Goal: Find specific page/section: Find specific page/section

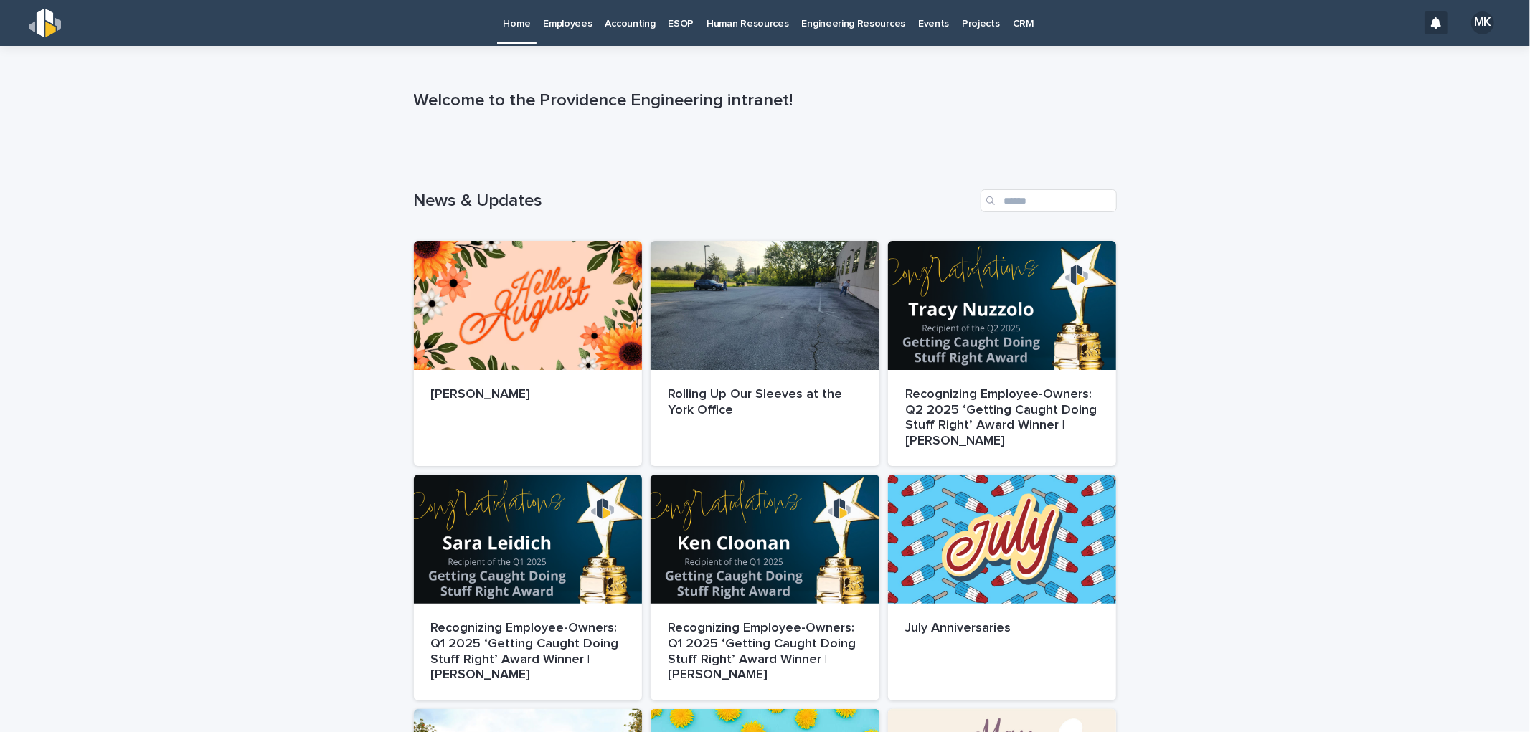
click at [575, 22] on p "Employees" at bounding box center [567, 15] width 49 height 30
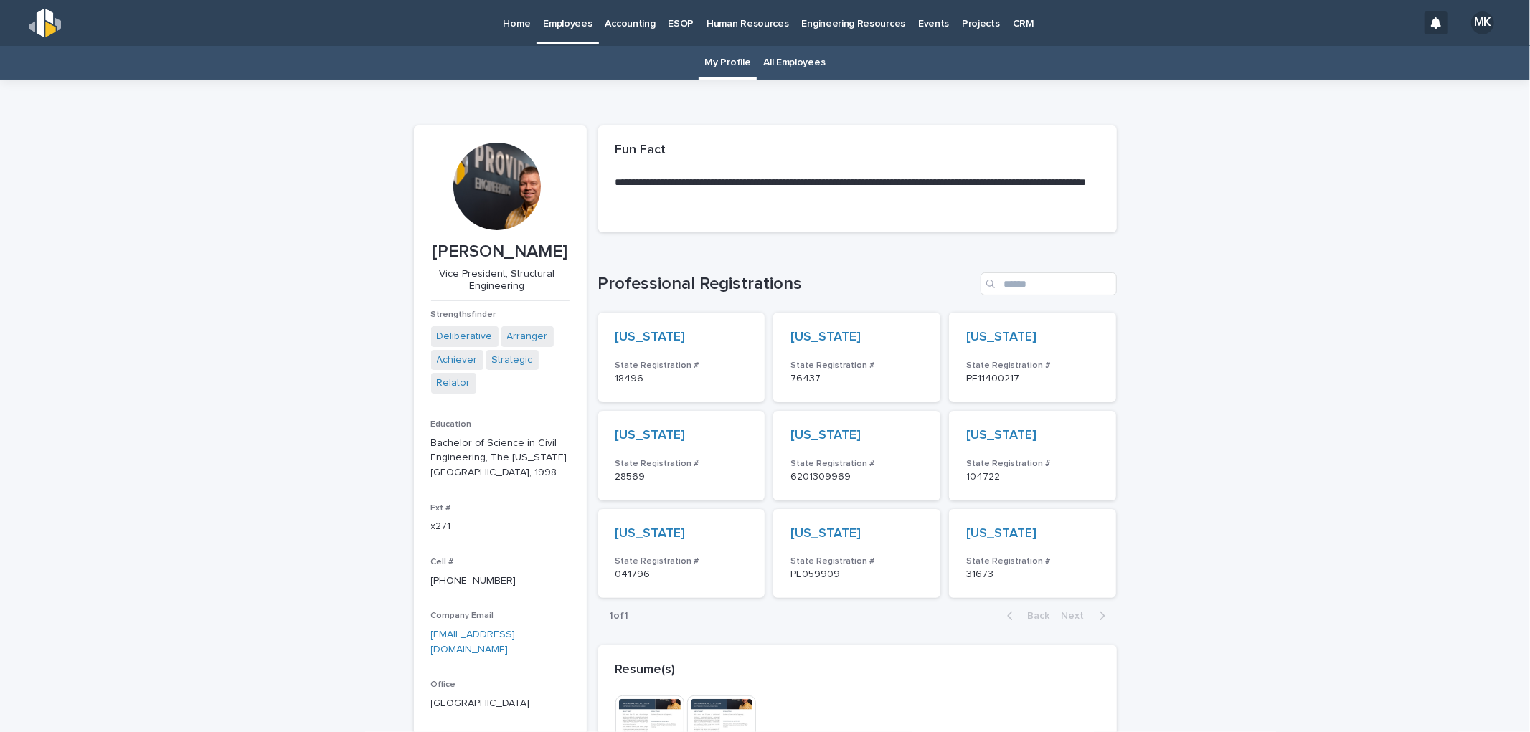
click at [796, 62] on link "All Employees" at bounding box center [794, 63] width 62 height 34
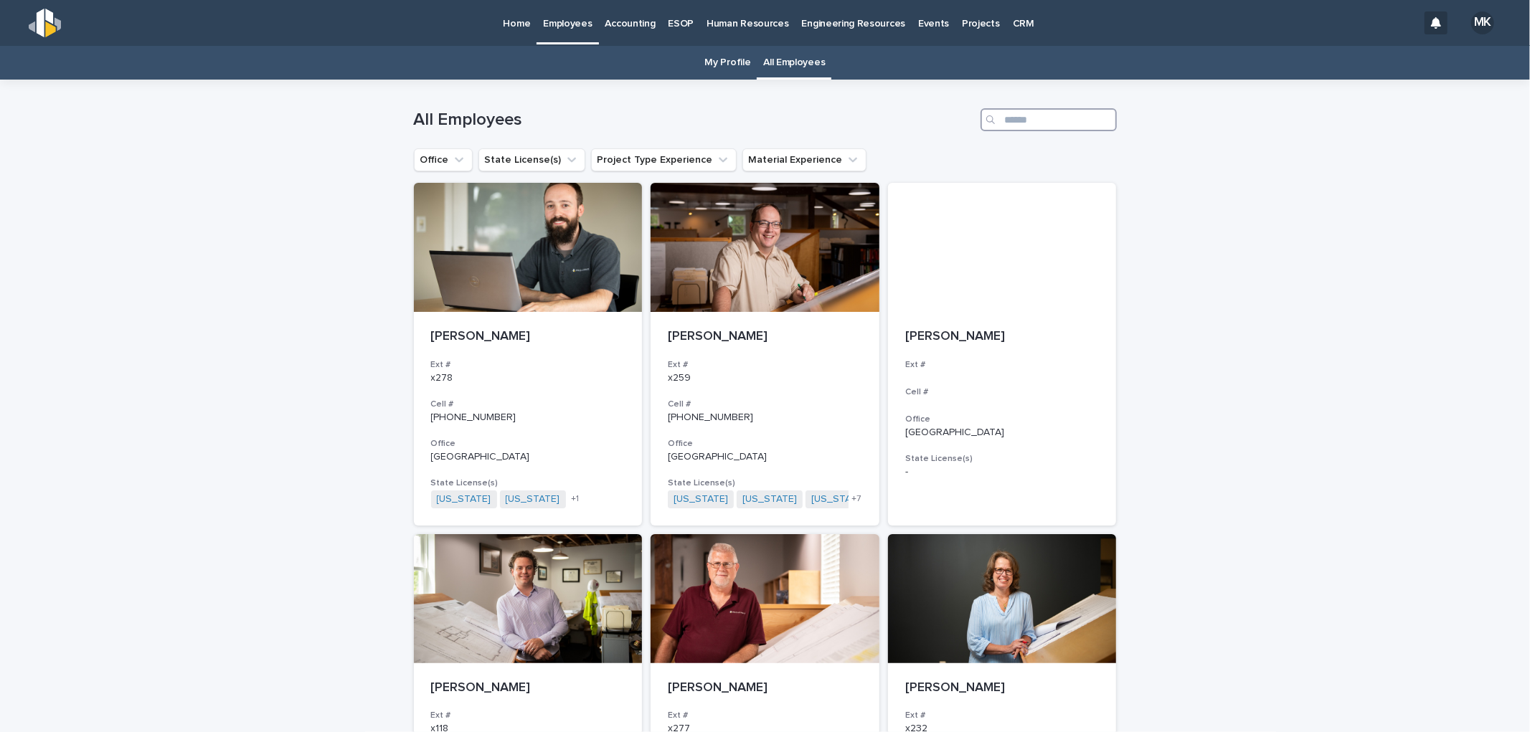
click at [1034, 123] on input "Search" at bounding box center [1048, 119] width 136 height 23
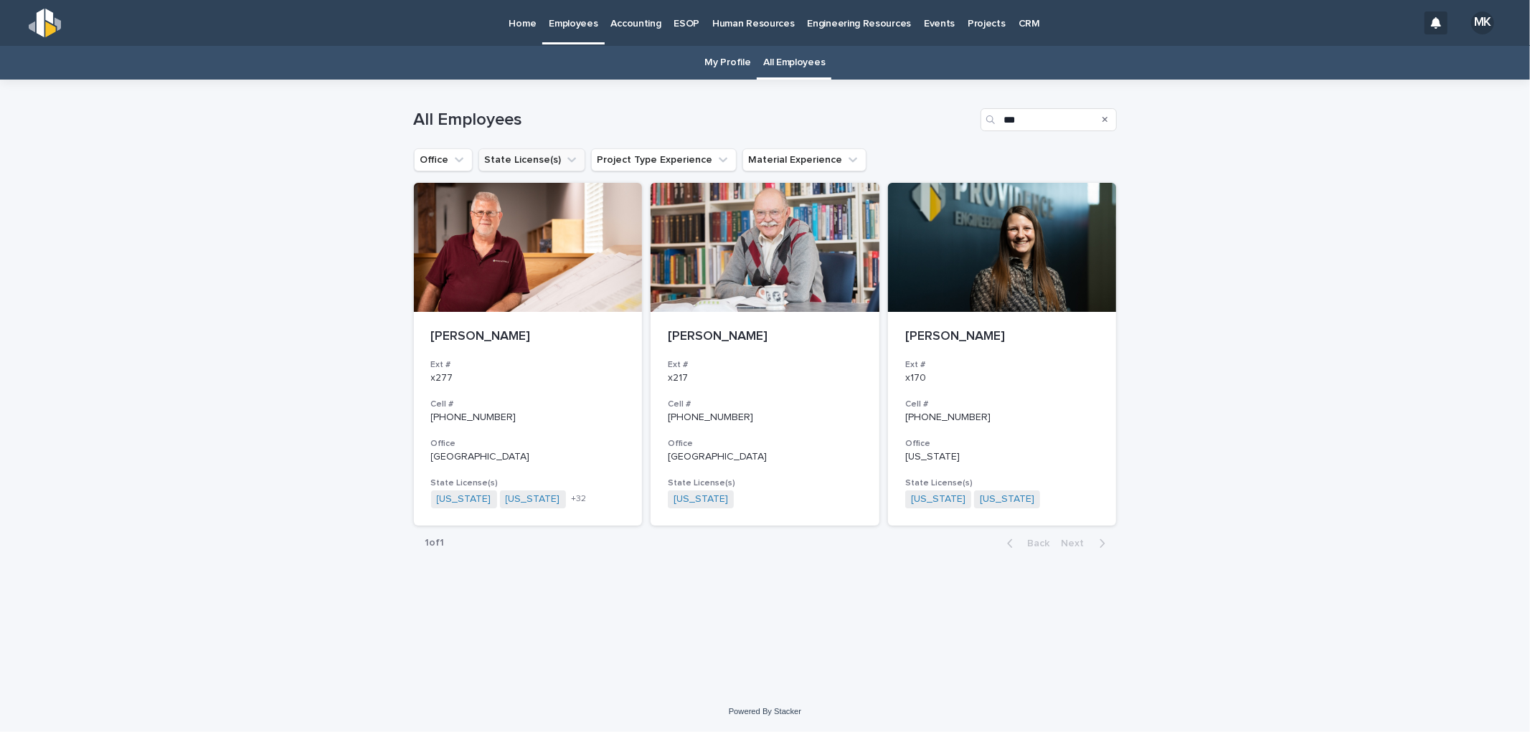
click at [534, 160] on button "State License(s)" at bounding box center [531, 159] width 107 height 23
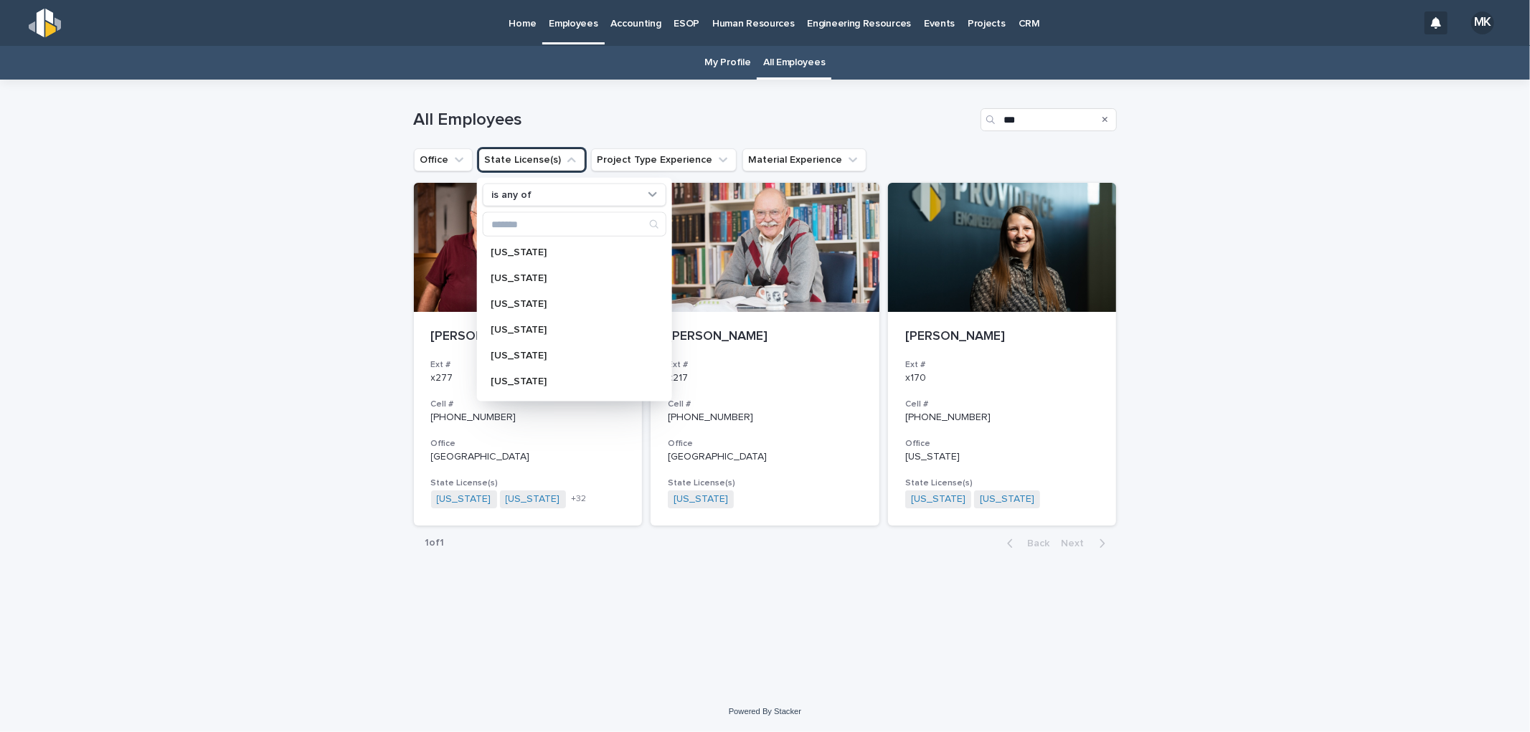
click at [534, 160] on button "State License(s)" at bounding box center [531, 159] width 107 height 23
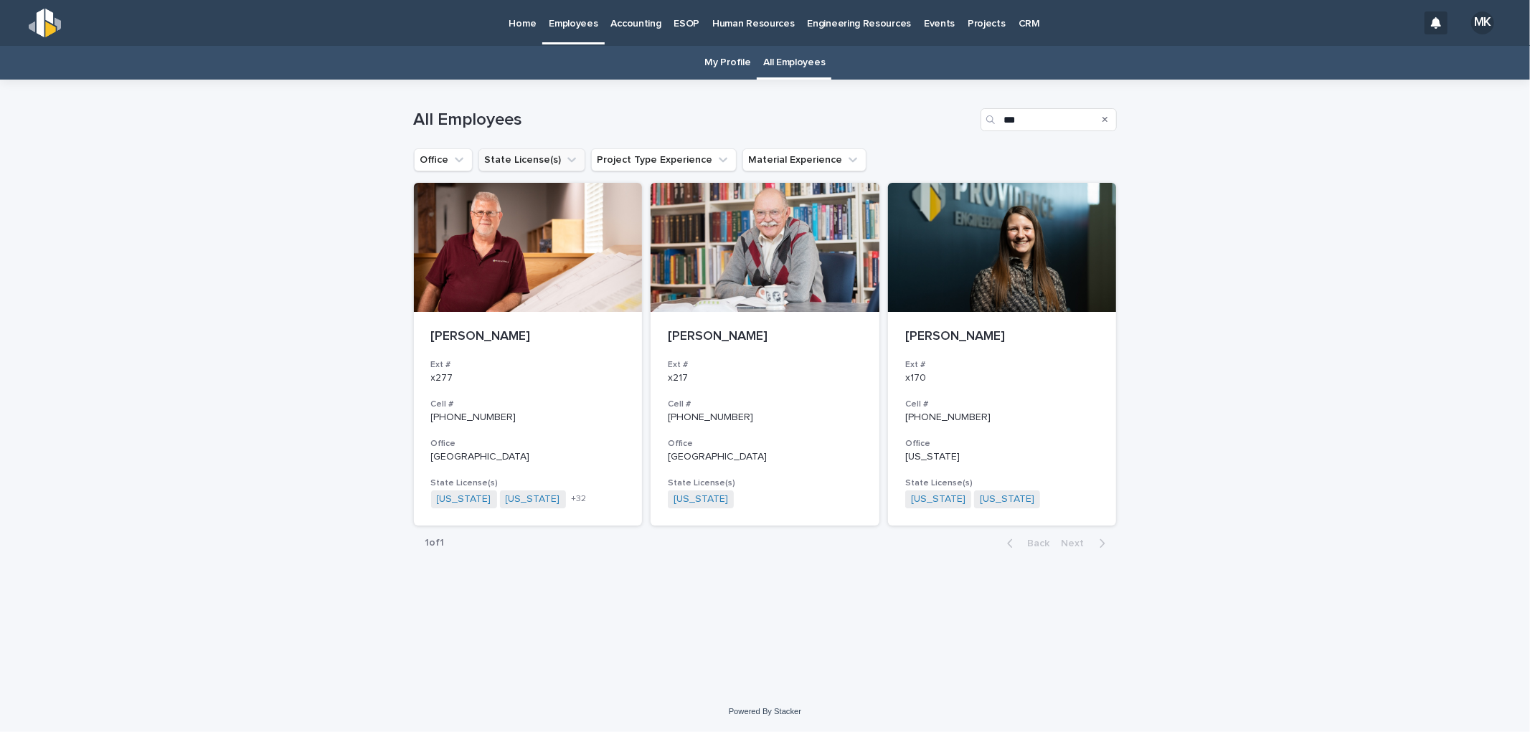
click at [534, 160] on button "State License(s)" at bounding box center [531, 159] width 107 height 23
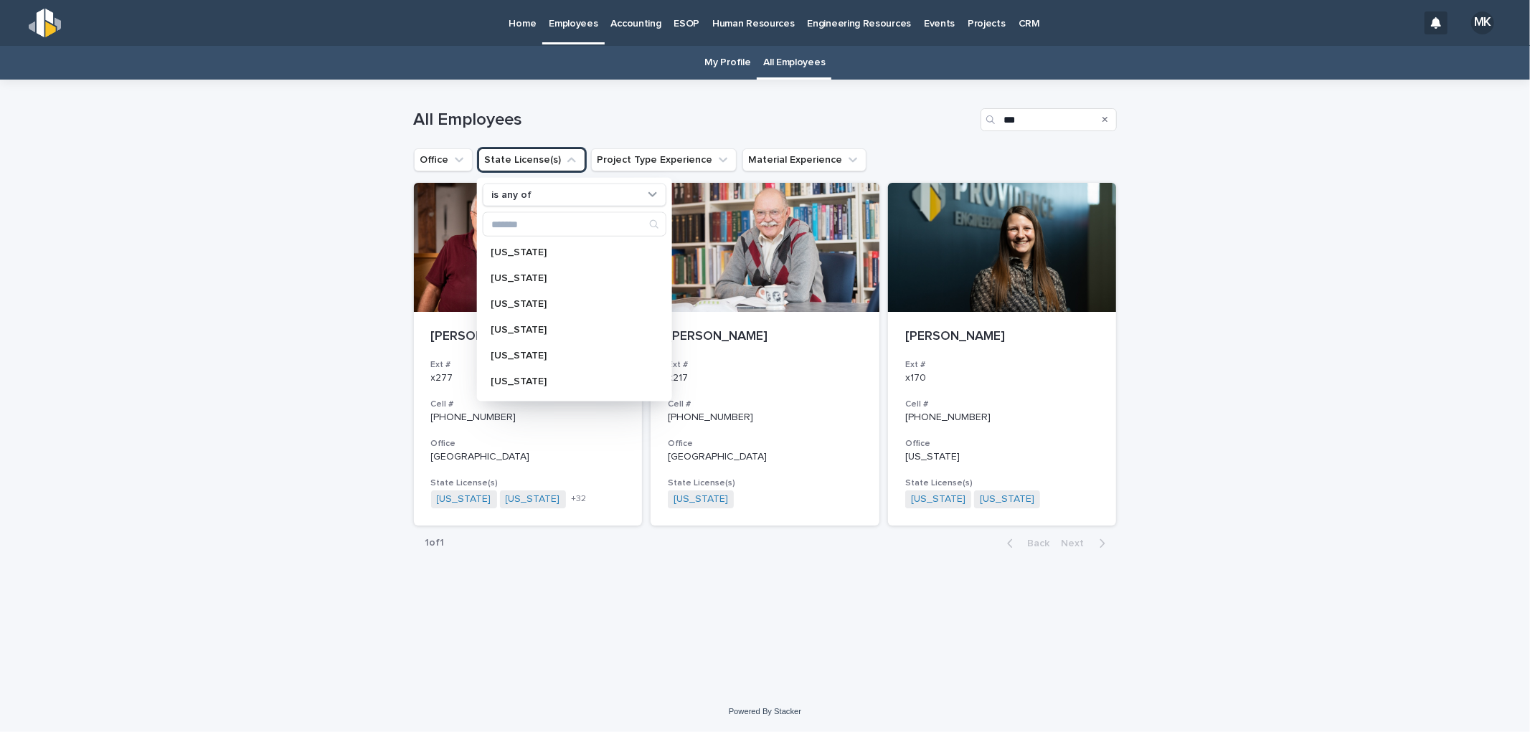
click at [250, 224] on div "Loading... Saving… Loading... Saving… All Employees *** Office State License(s)…" at bounding box center [765, 386] width 1530 height 612
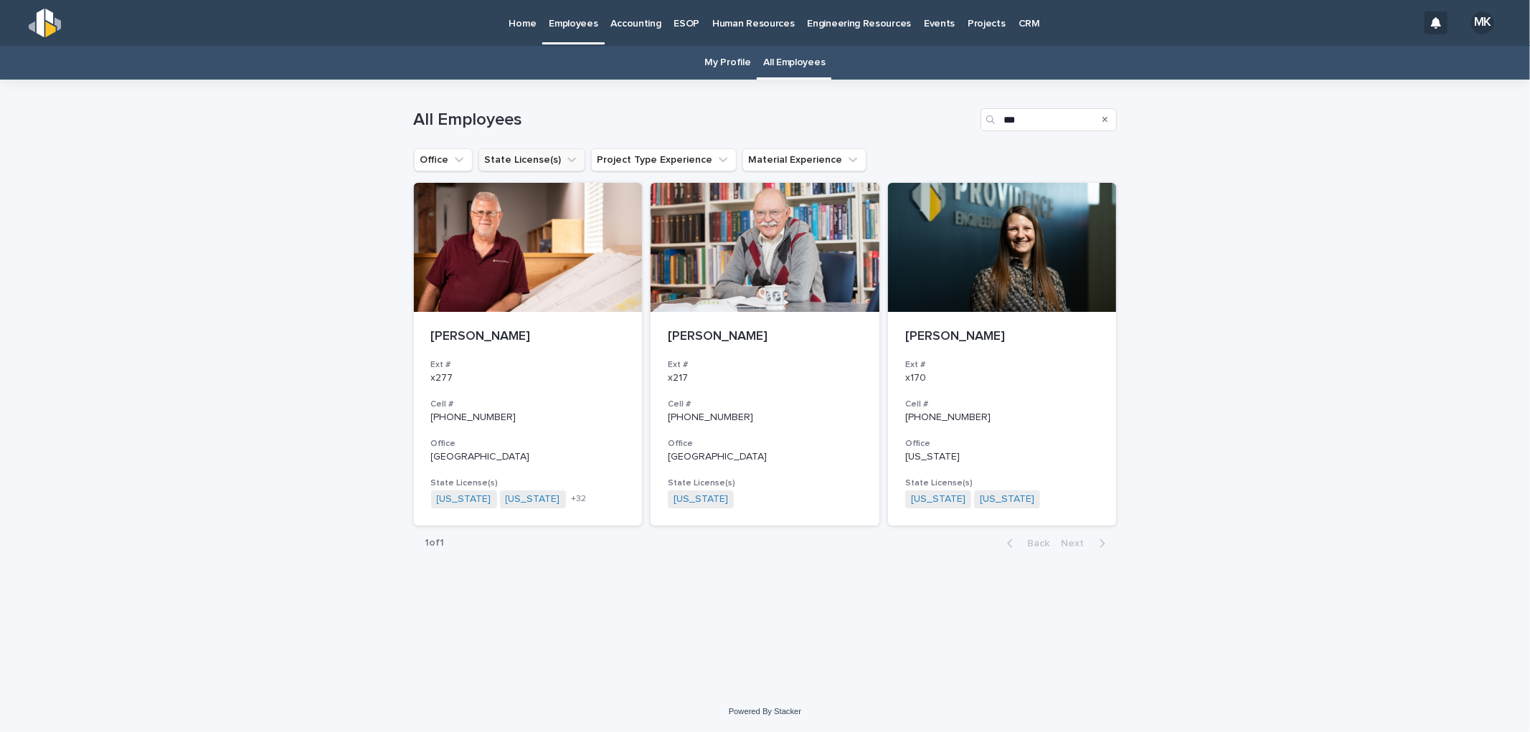
click at [524, 160] on button "State License(s)" at bounding box center [531, 159] width 107 height 23
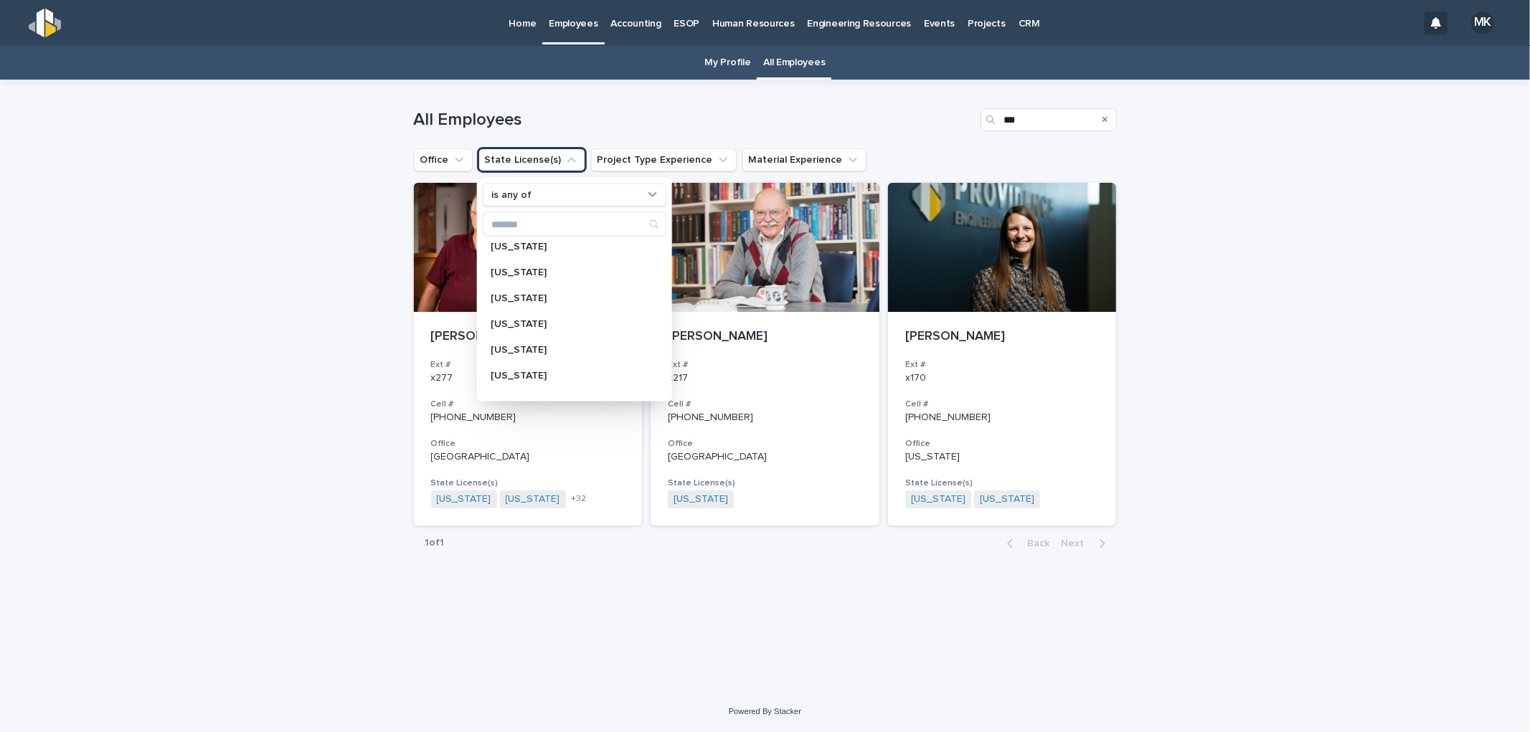
scroll to position [194, 0]
click at [522, 289] on p "[US_STATE]" at bounding box center [567, 291] width 152 height 10
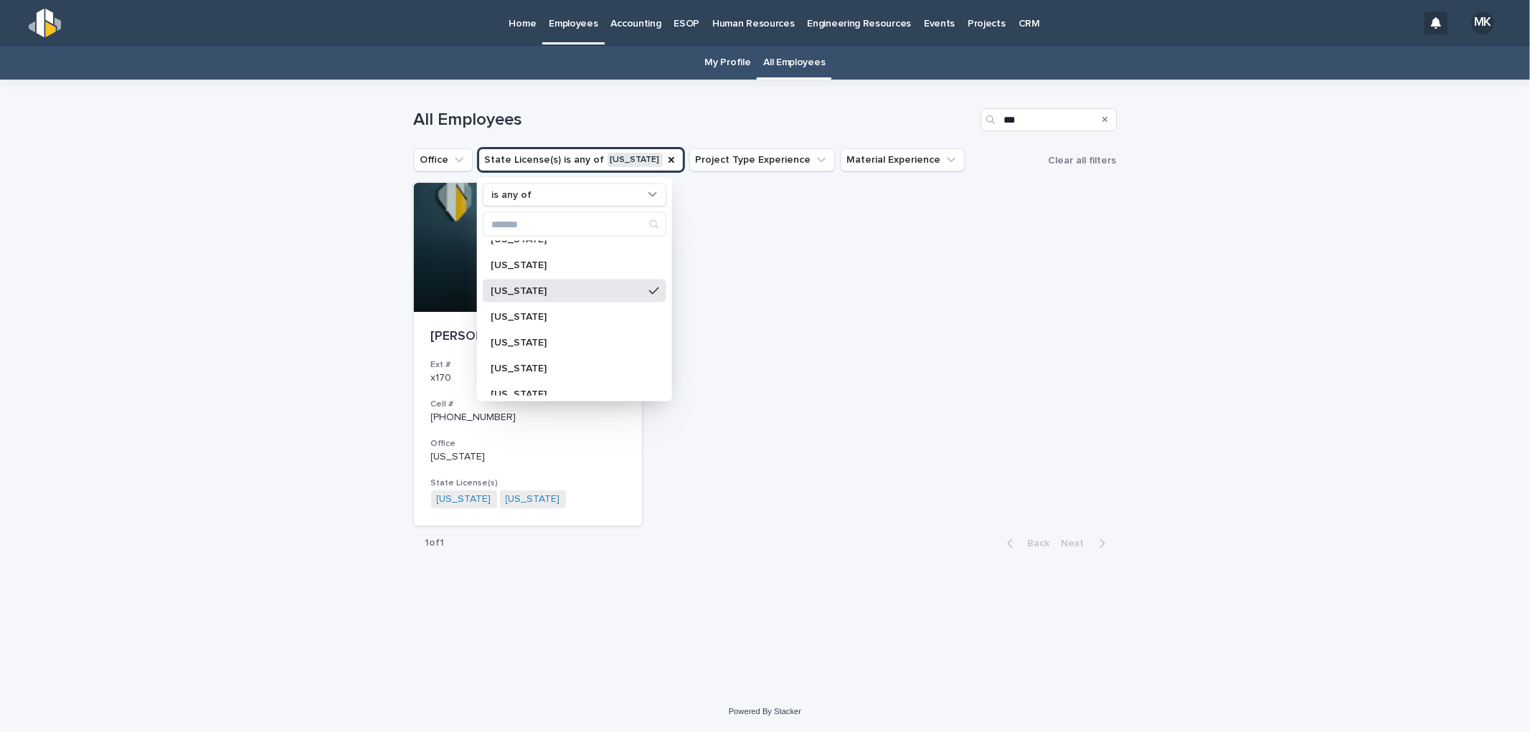
click at [274, 294] on div "Loading... Saving… Loading... Saving… All Employees *** Office State License(s)…" at bounding box center [765, 386] width 1530 height 612
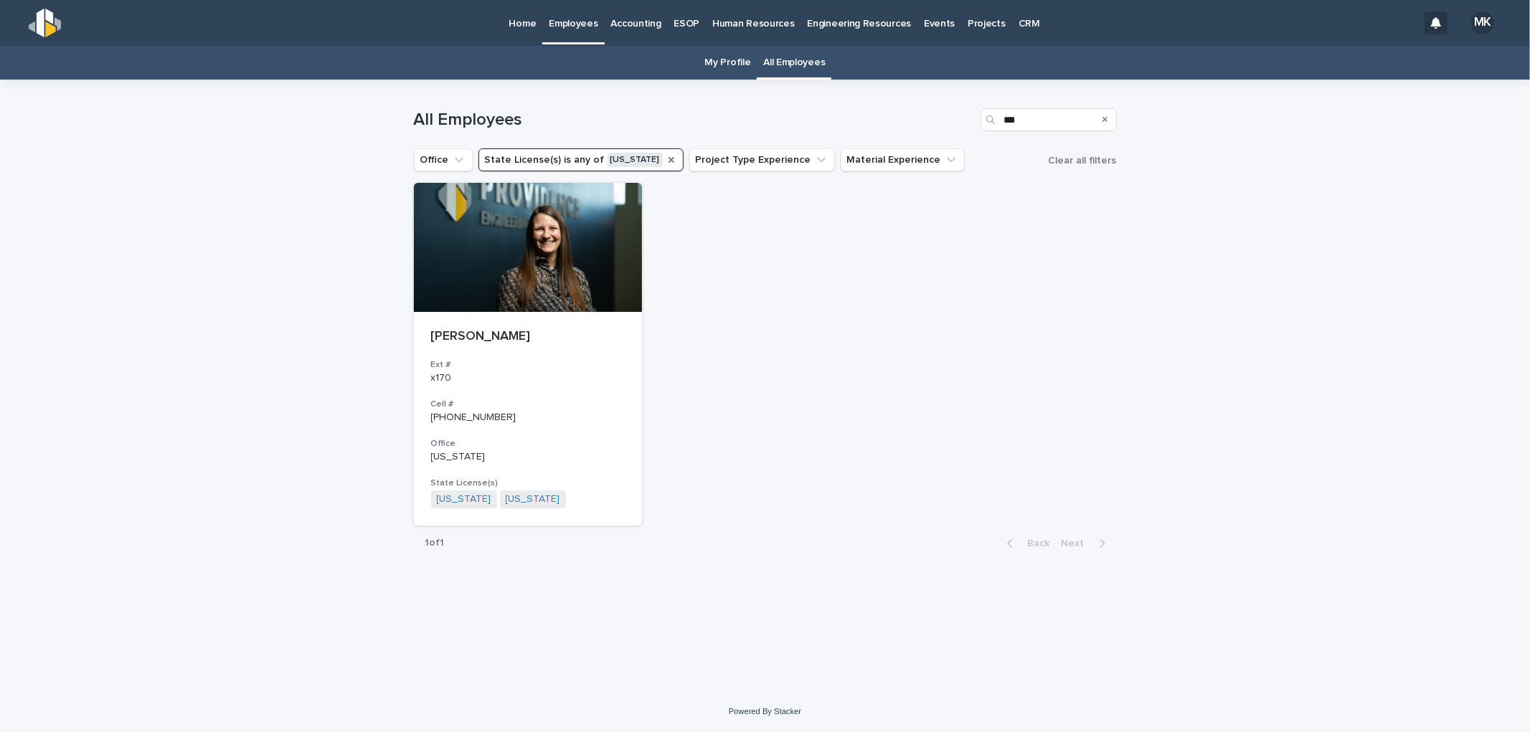
click at [668, 160] on icon "State License(s)" at bounding box center [671, 160] width 6 height 6
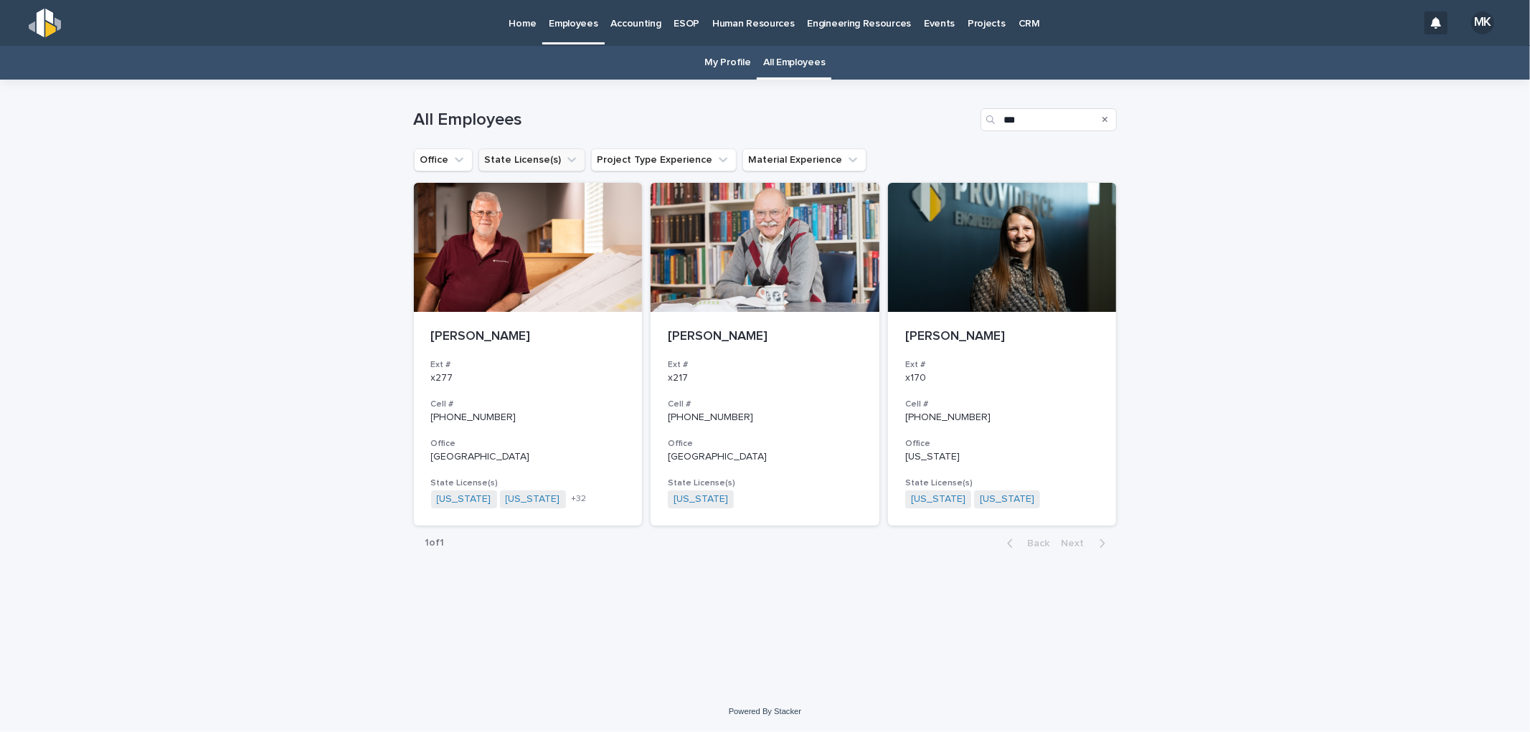
click at [337, 225] on div "Loading... Saving… Loading... Saving… All Employees *** Office State License(s)…" at bounding box center [765, 386] width 1530 height 612
click at [567, 159] on icon "State License(s)" at bounding box center [571, 160] width 9 height 5
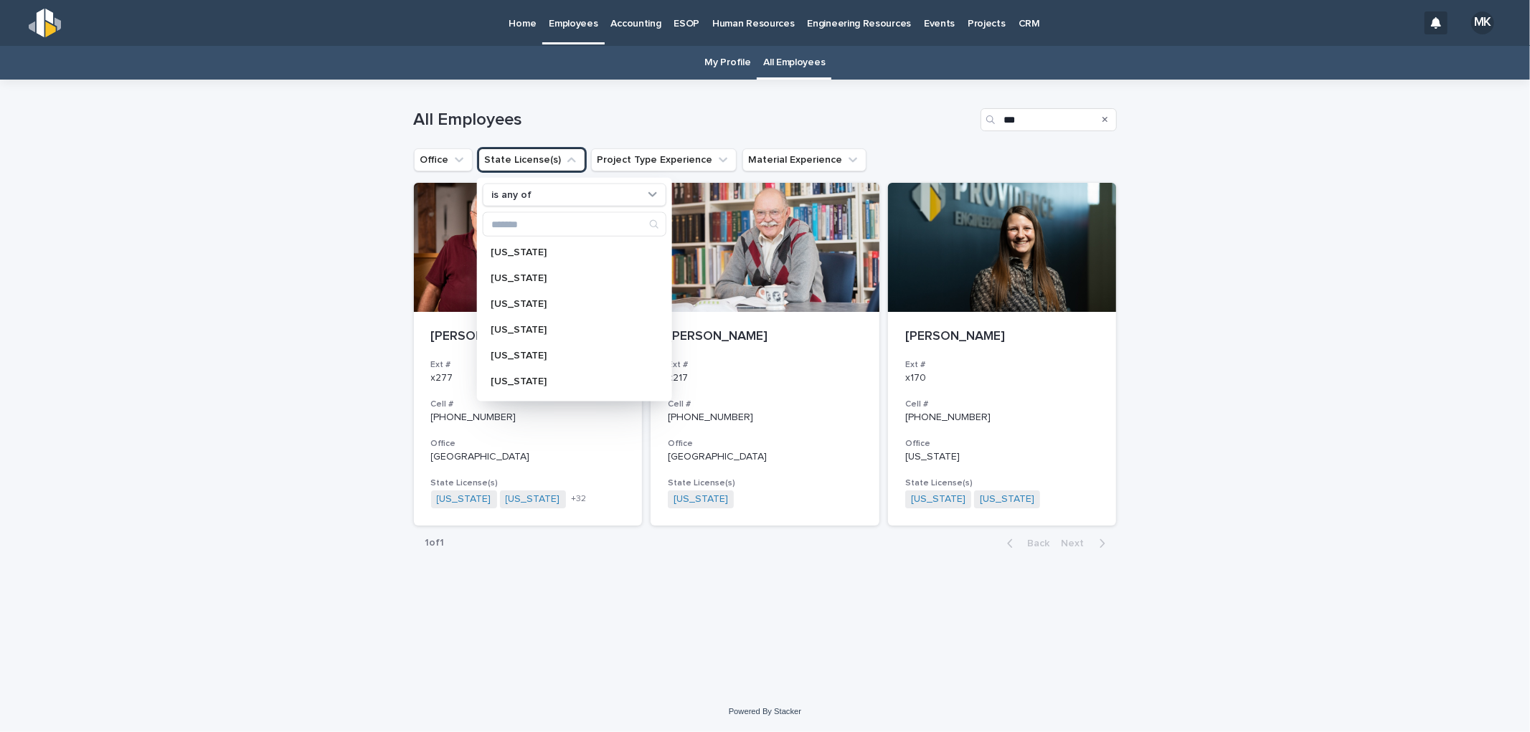
click at [386, 283] on div "Loading... Saving… Loading... Saving… All Employees *** Office State License(s)…" at bounding box center [765, 386] width 1530 height 612
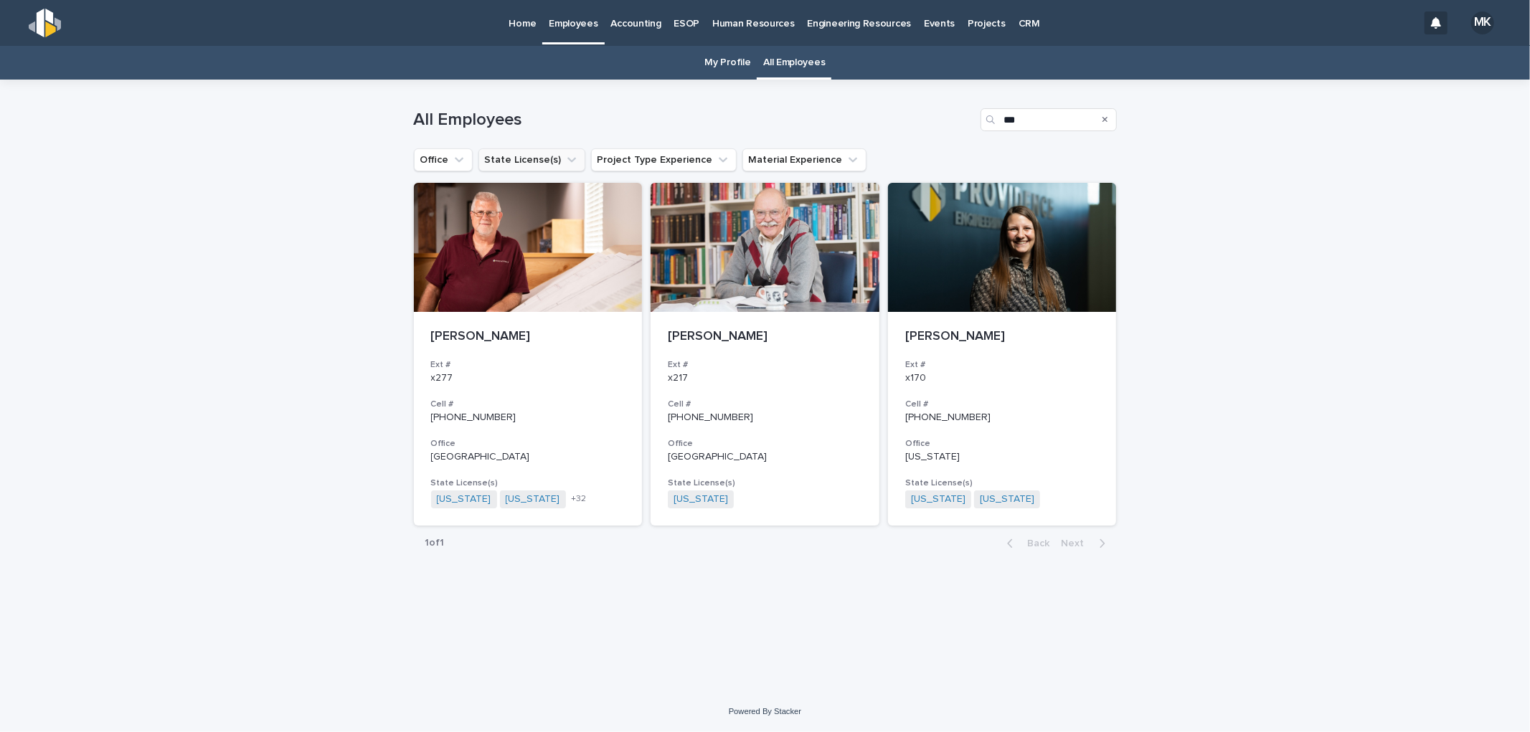
click at [519, 159] on button "State License(s)" at bounding box center [531, 159] width 107 height 23
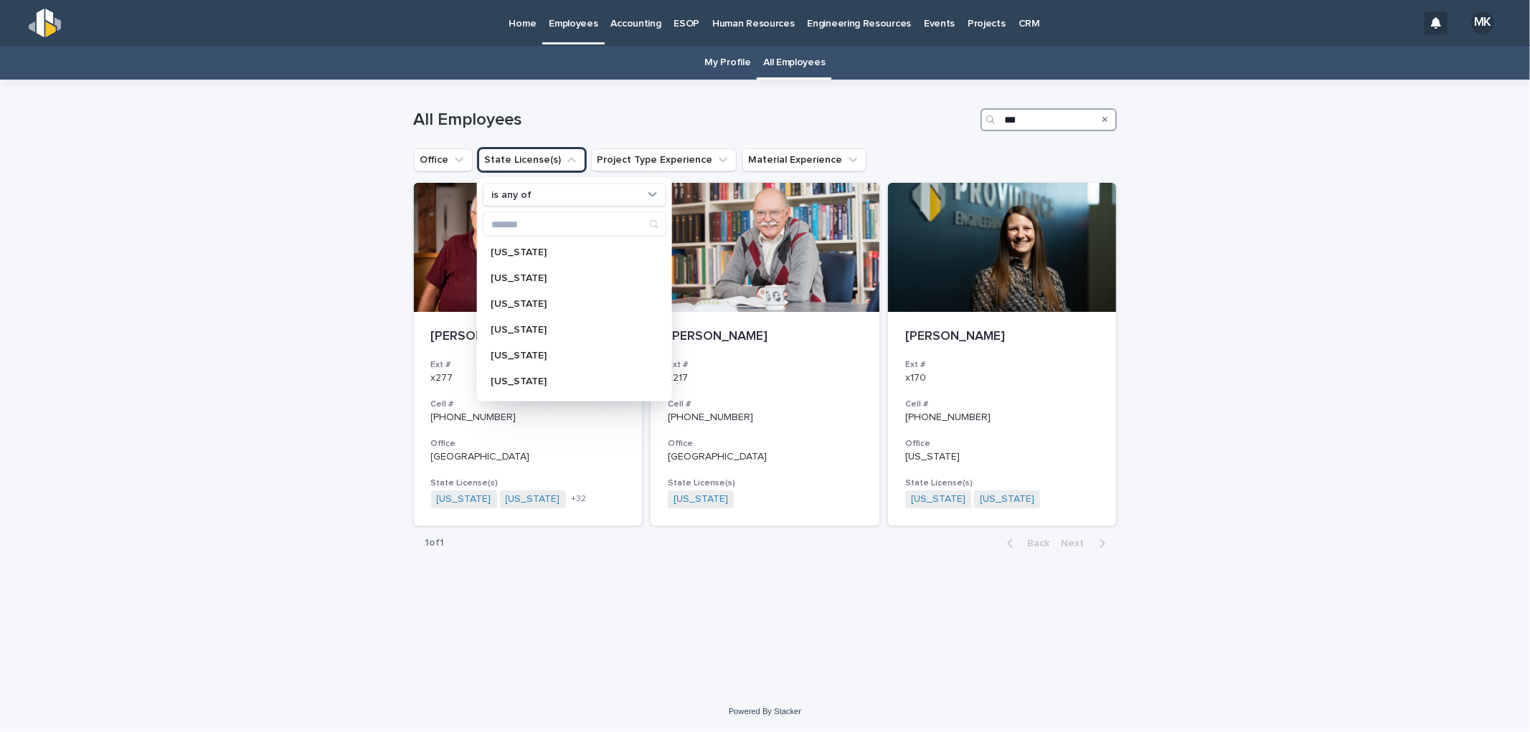
click at [1034, 126] on input "***" at bounding box center [1048, 119] width 136 height 23
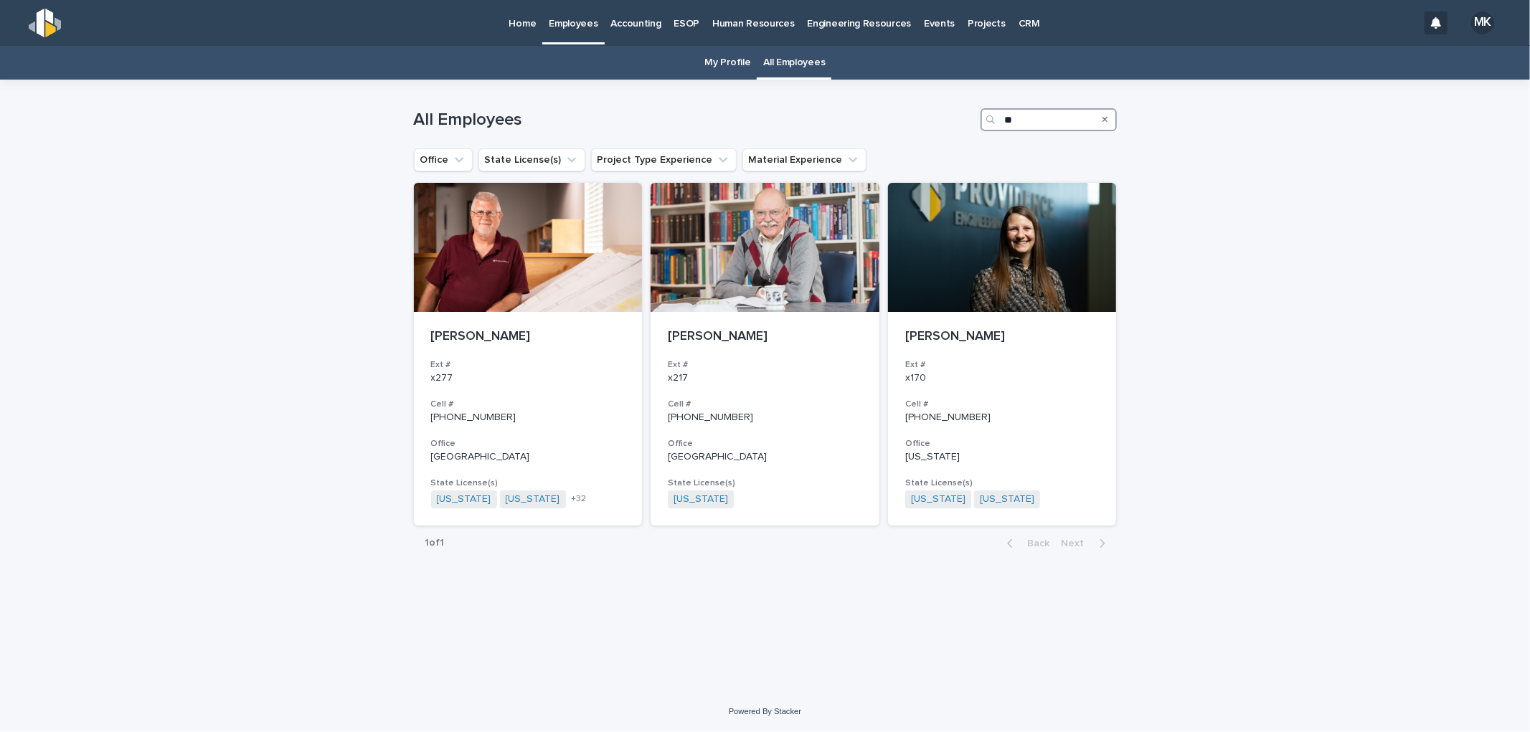
type input "*"
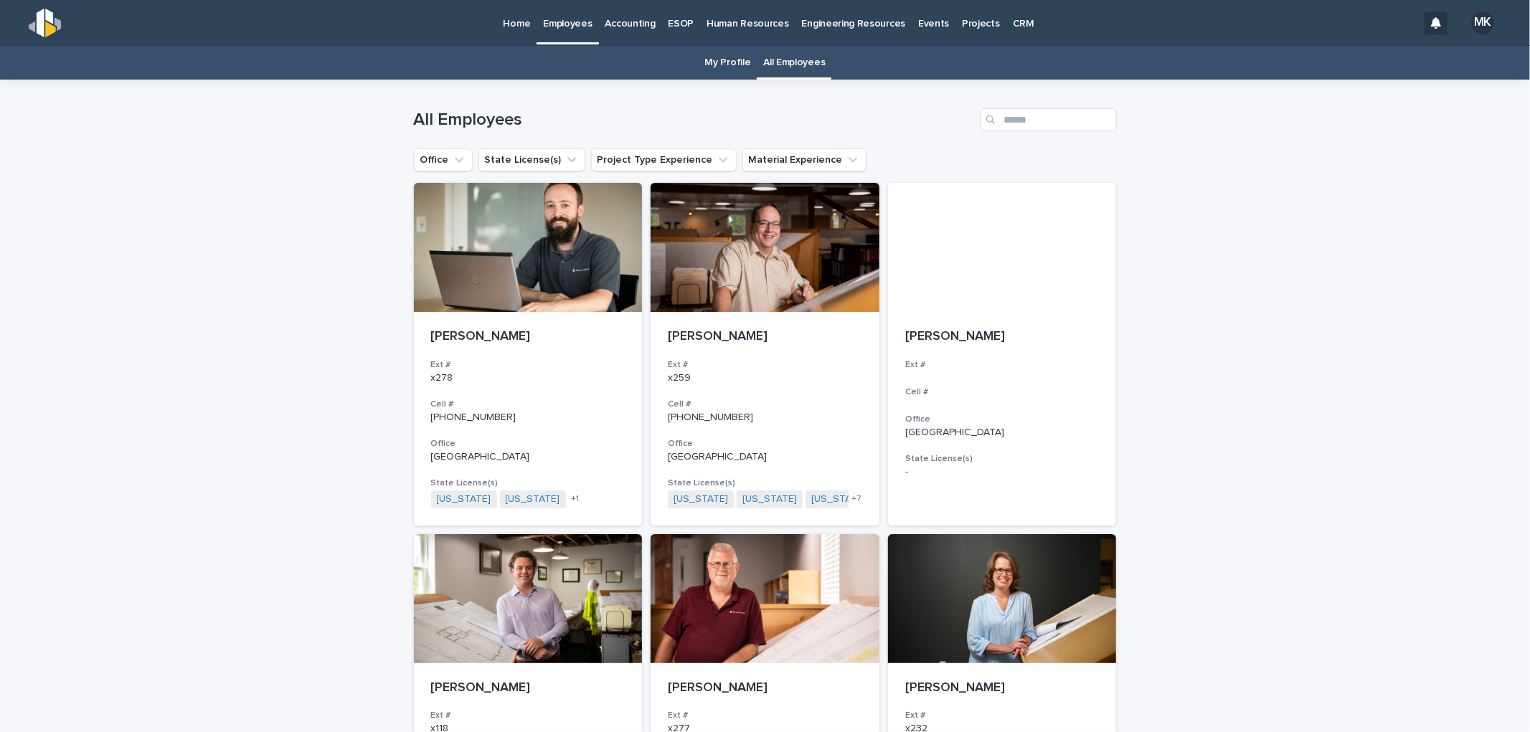
click at [521, 158] on button "State License(s)" at bounding box center [531, 159] width 107 height 23
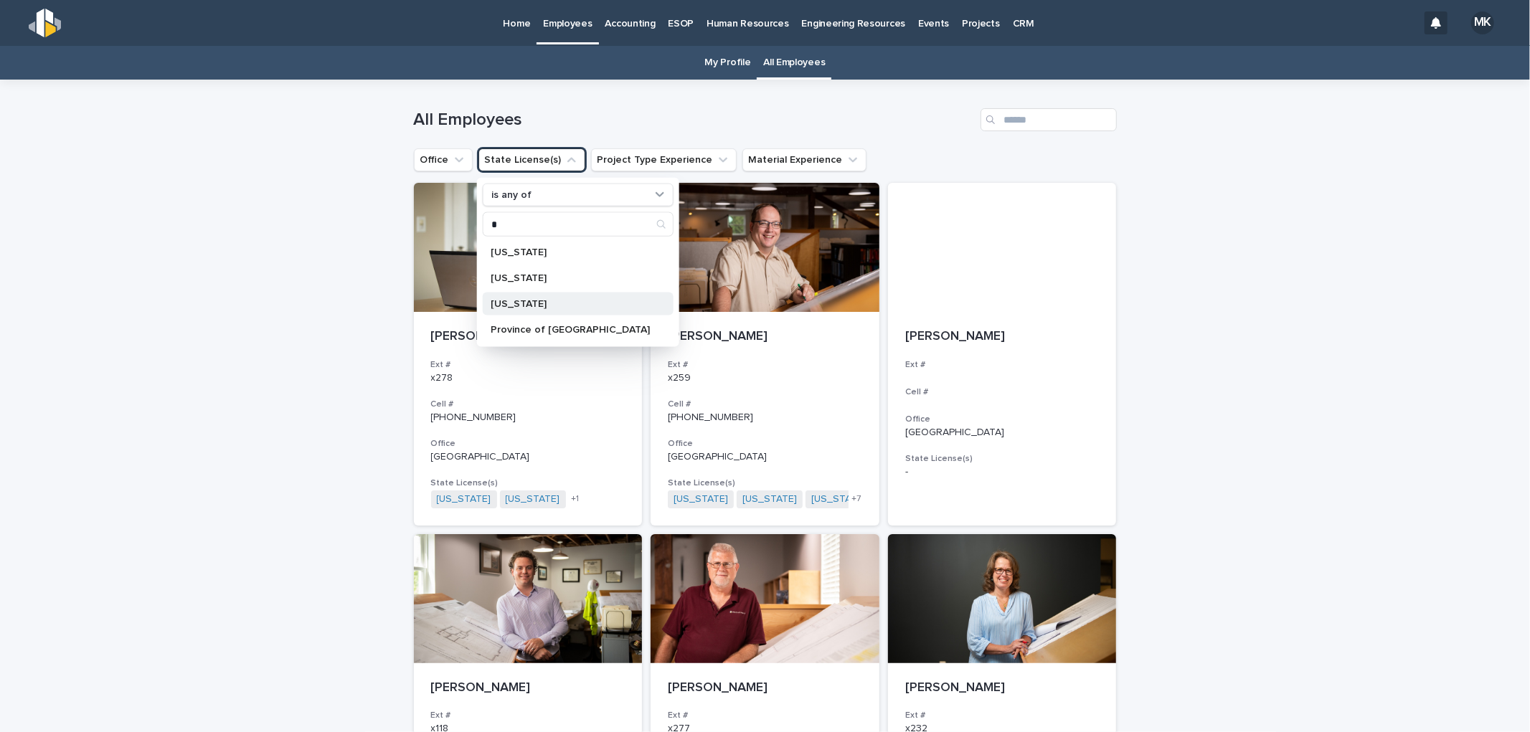
type input "*"
click at [526, 310] on div "[US_STATE]" at bounding box center [577, 304] width 191 height 23
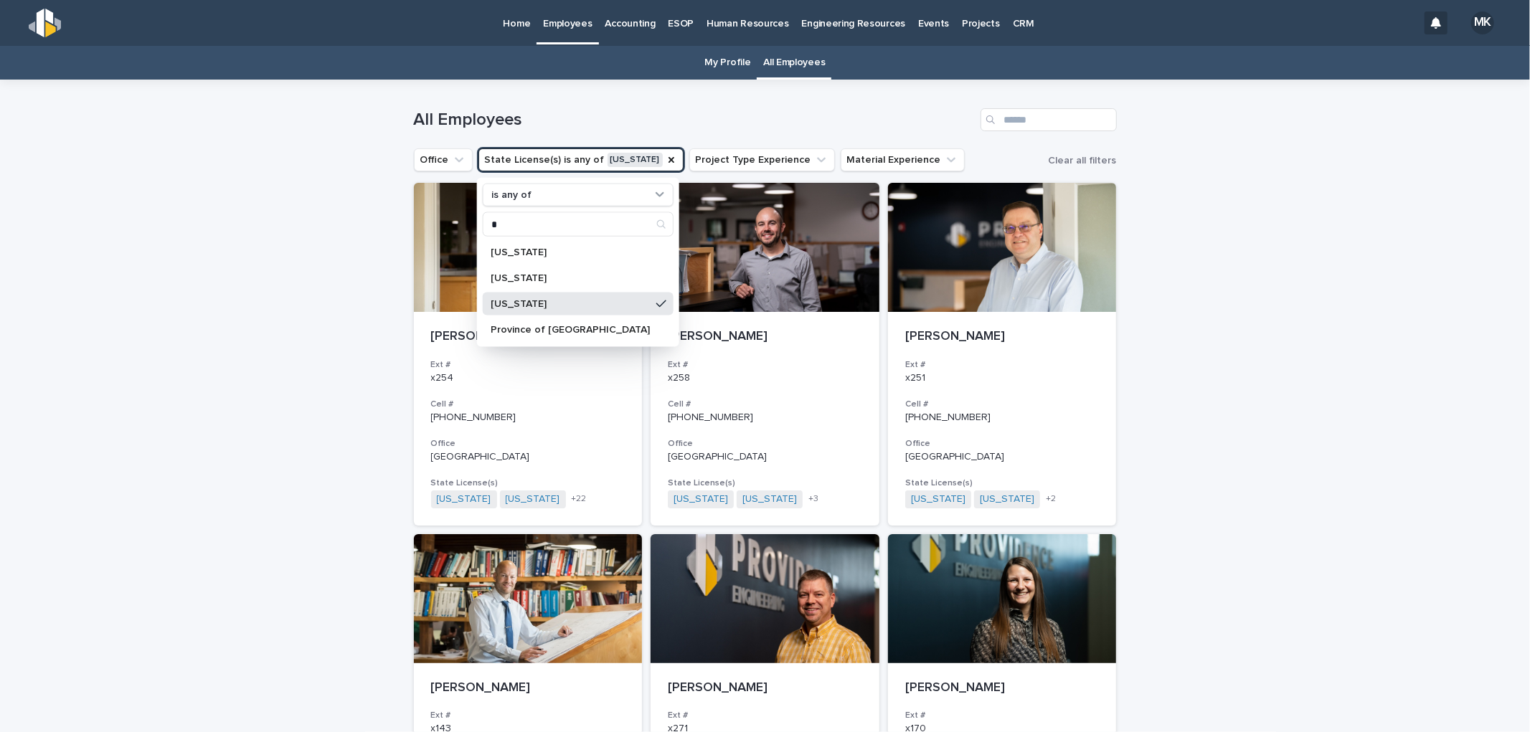
click at [230, 306] on div "Loading... Saving… Loading... Saving… All Employees Office State License(s) is …" at bounding box center [765, 532] width 1530 height 904
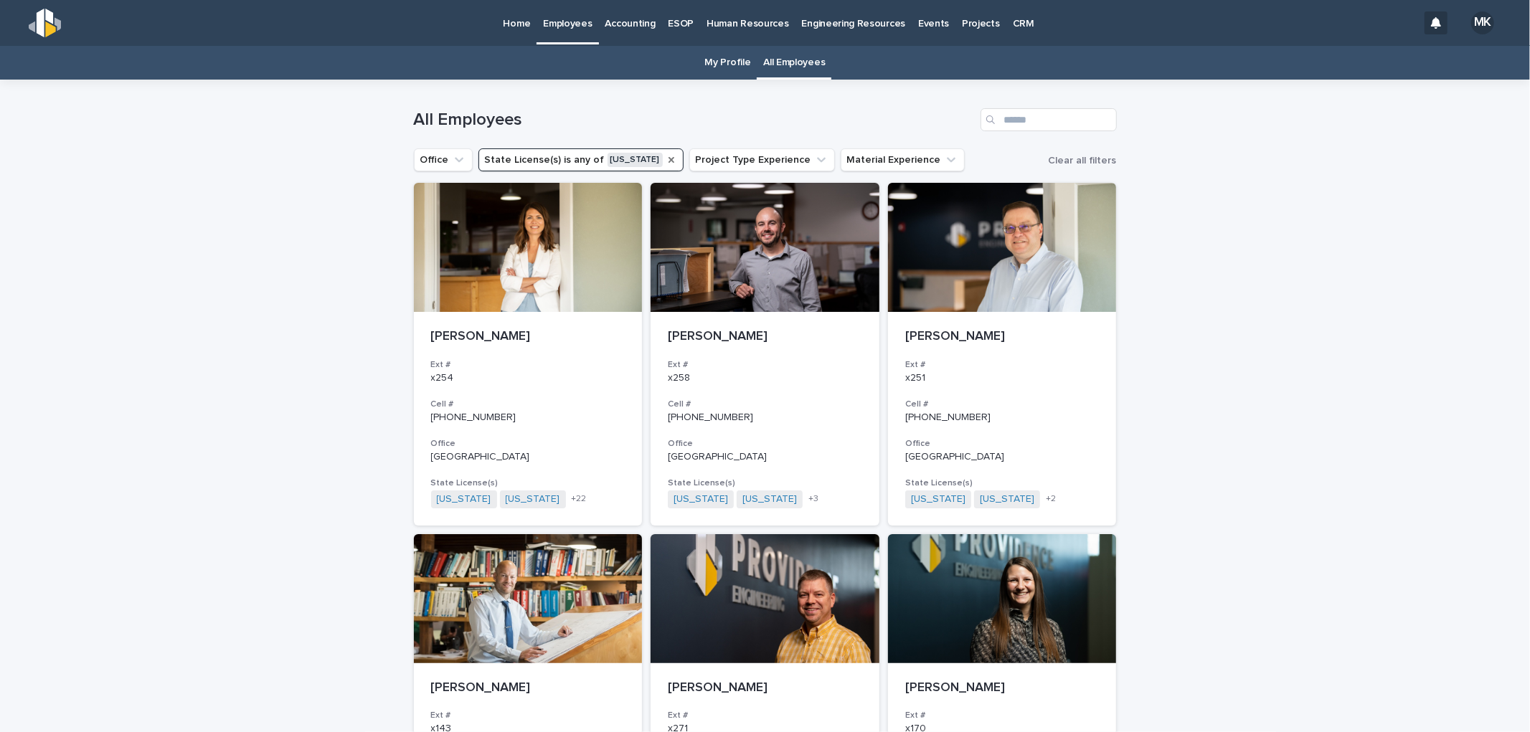
click at [668, 159] on icon "State License(s)" at bounding box center [671, 160] width 6 height 6
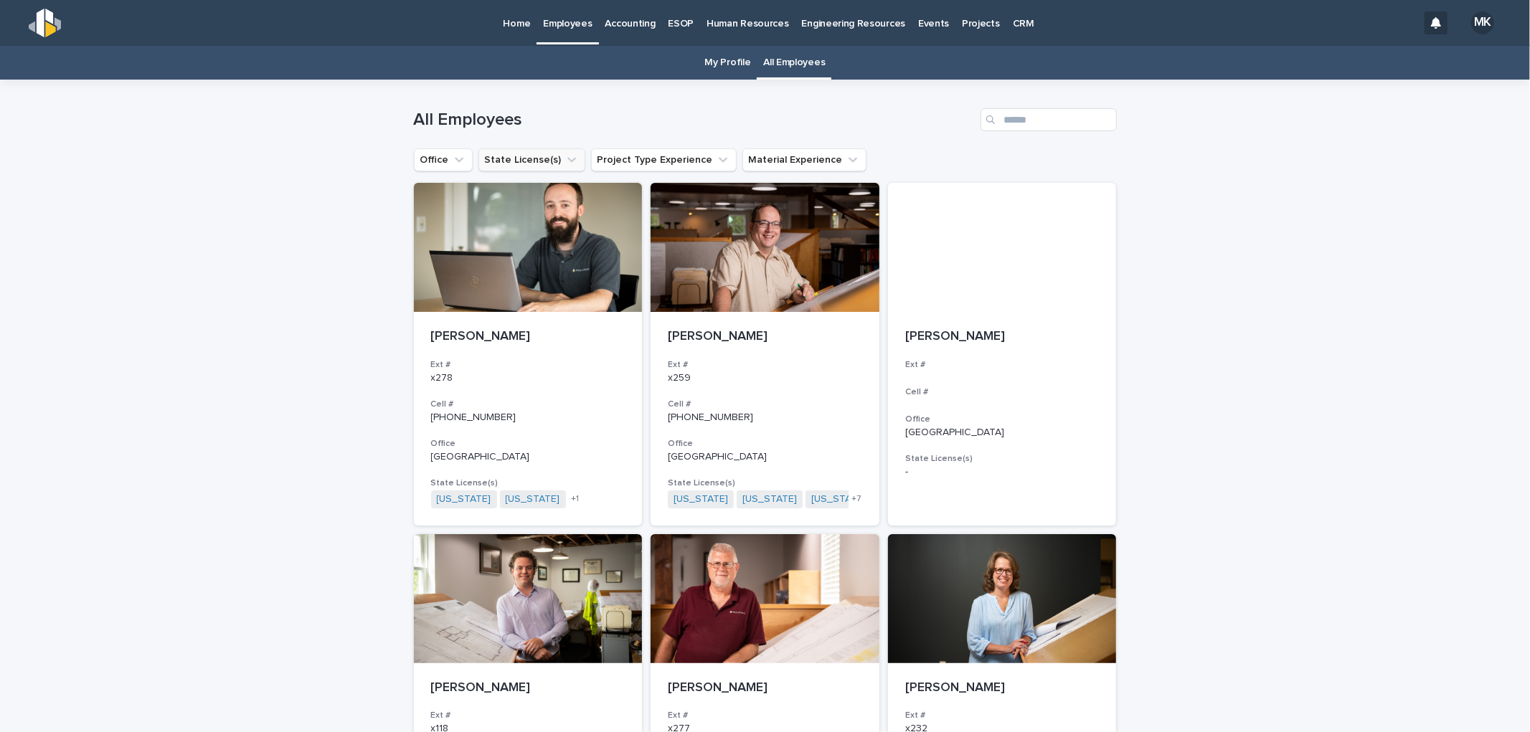
click at [521, 153] on button "State License(s)" at bounding box center [531, 159] width 107 height 23
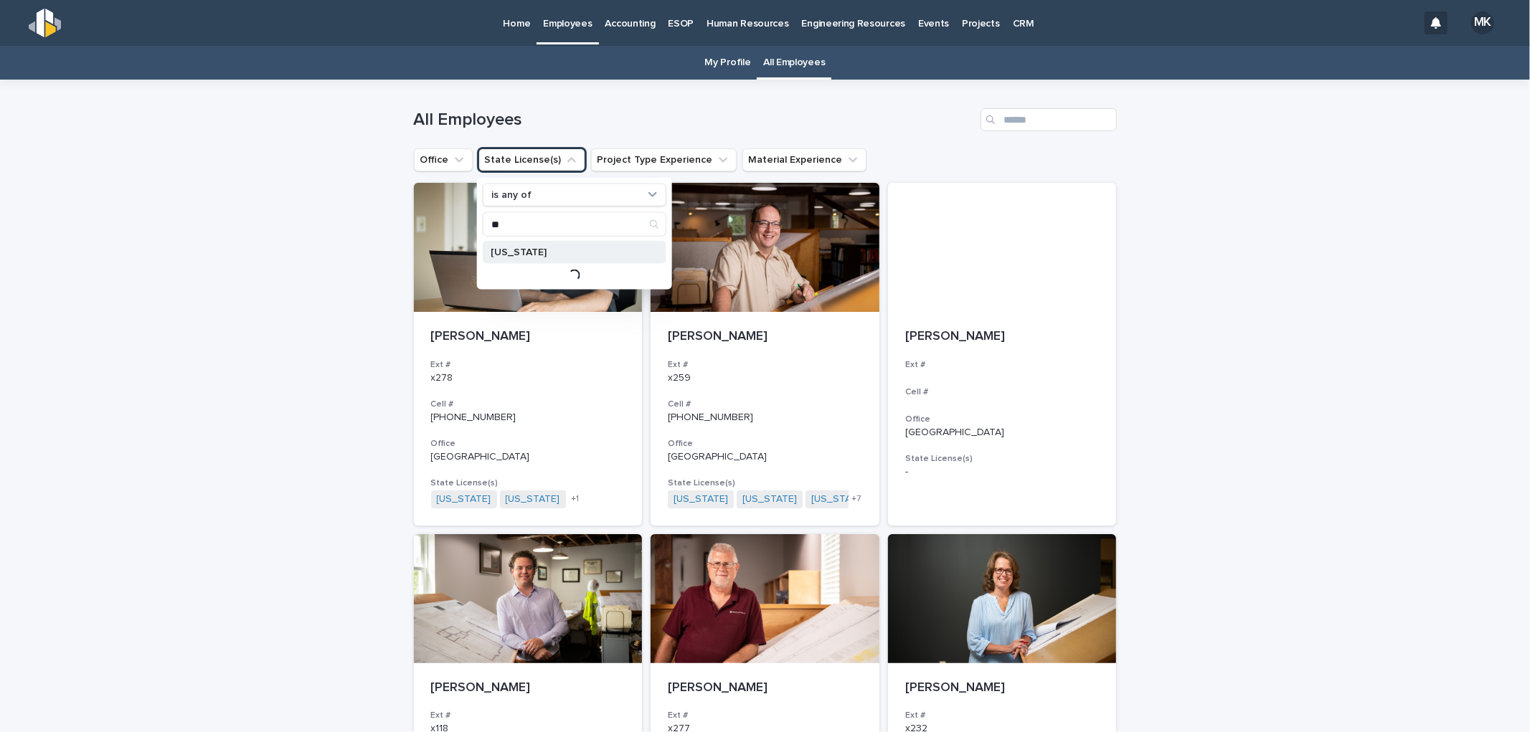
click at [521, 258] on div "[US_STATE]" at bounding box center [574, 252] width 184 height 23
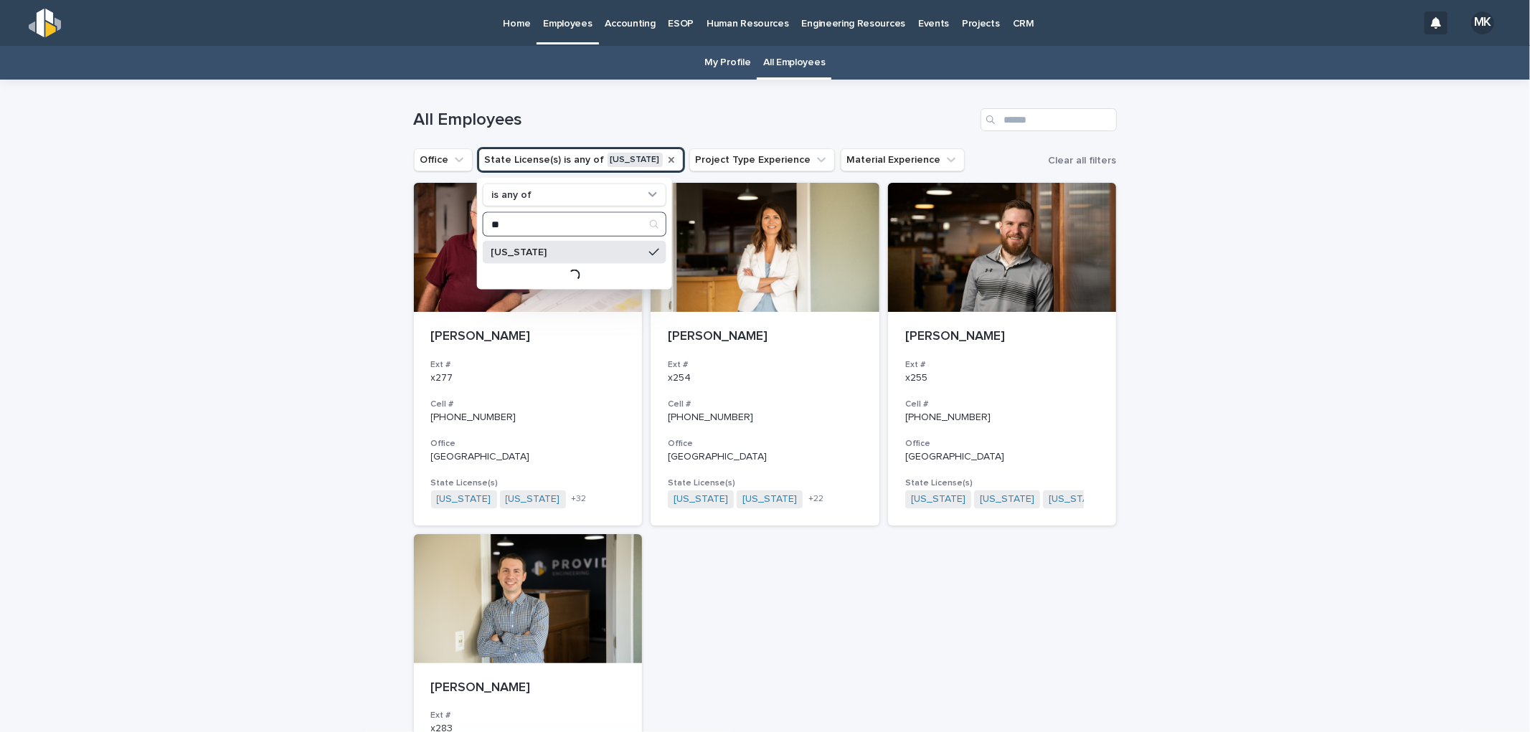
click at [531, 230] on input "**" at bounding box center [574, 224] width 182 height 23
type input "*"
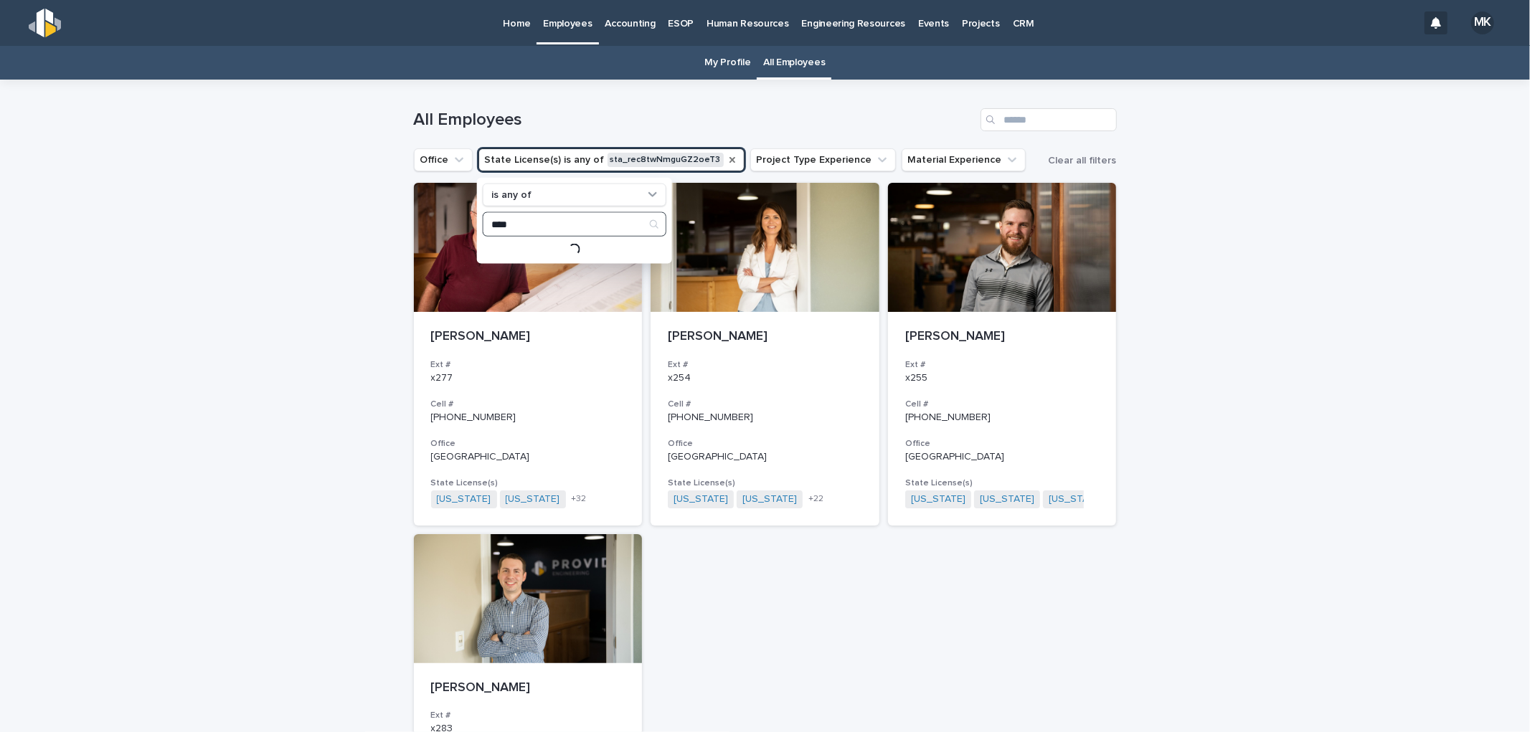
type input "****"
click at [539, 259] on div "[US_STATE]" at bounding box center [574, 252] width 184 height 23
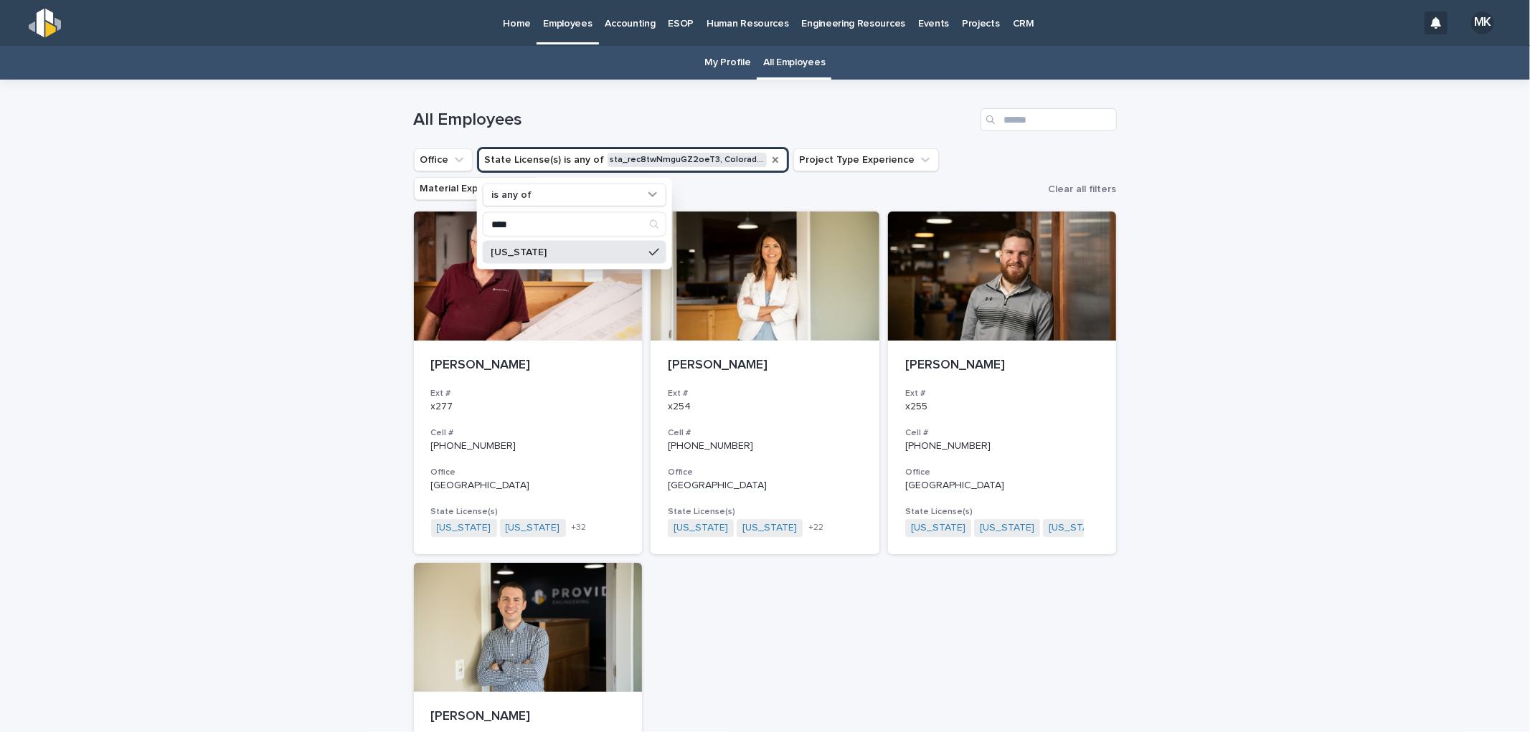
click at [524, 255] on p "[US_STATE]" at bounding box center [567, 252] width 152 height 10
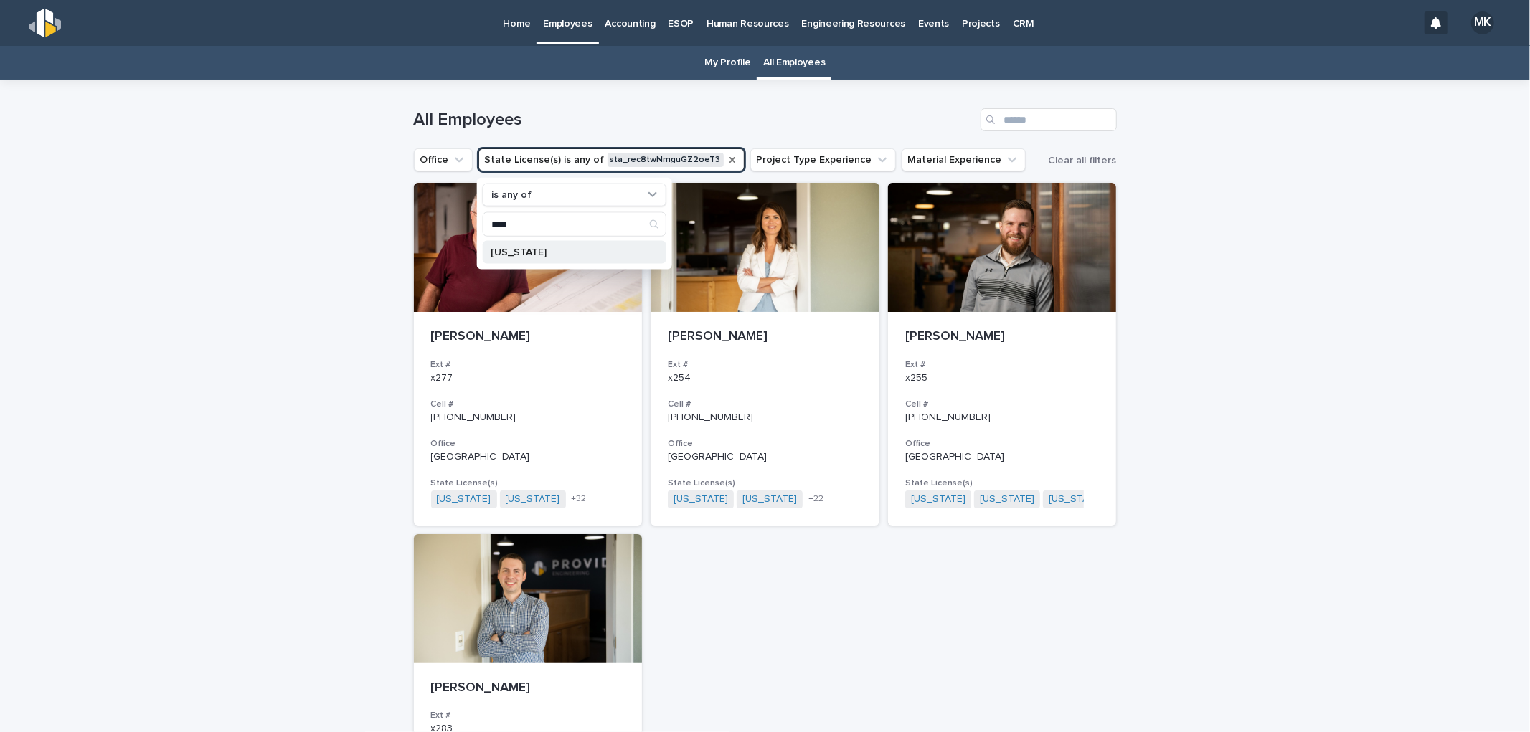
click at [524, 255] on p "[US_STATE]" at bounding box center [567, 252] width 152 height 10
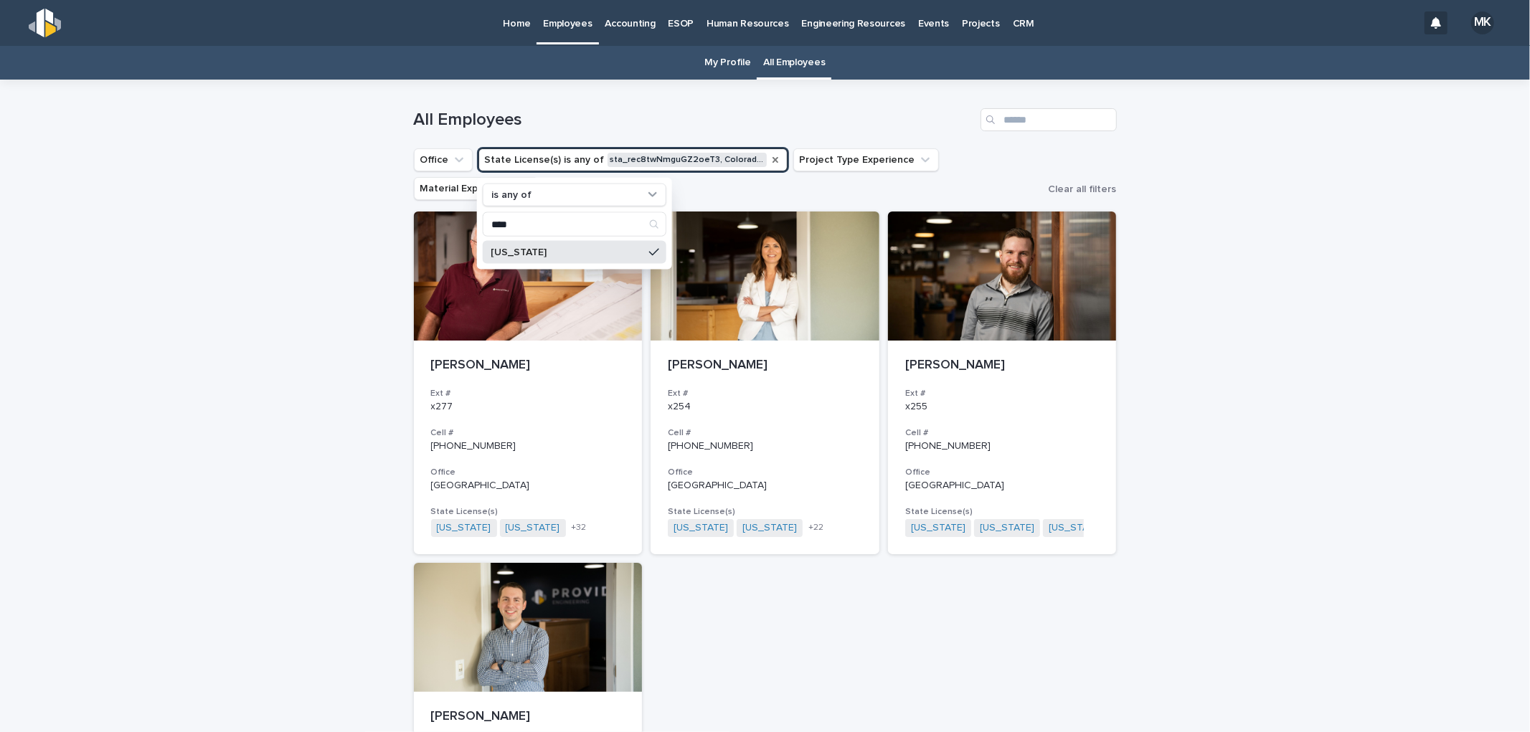
click at [113, 294] on div "Loading... Saving… Loading... Saving… All Employees Office State License(s) is …" at bounding box center [765, 546] width 1530 height 933
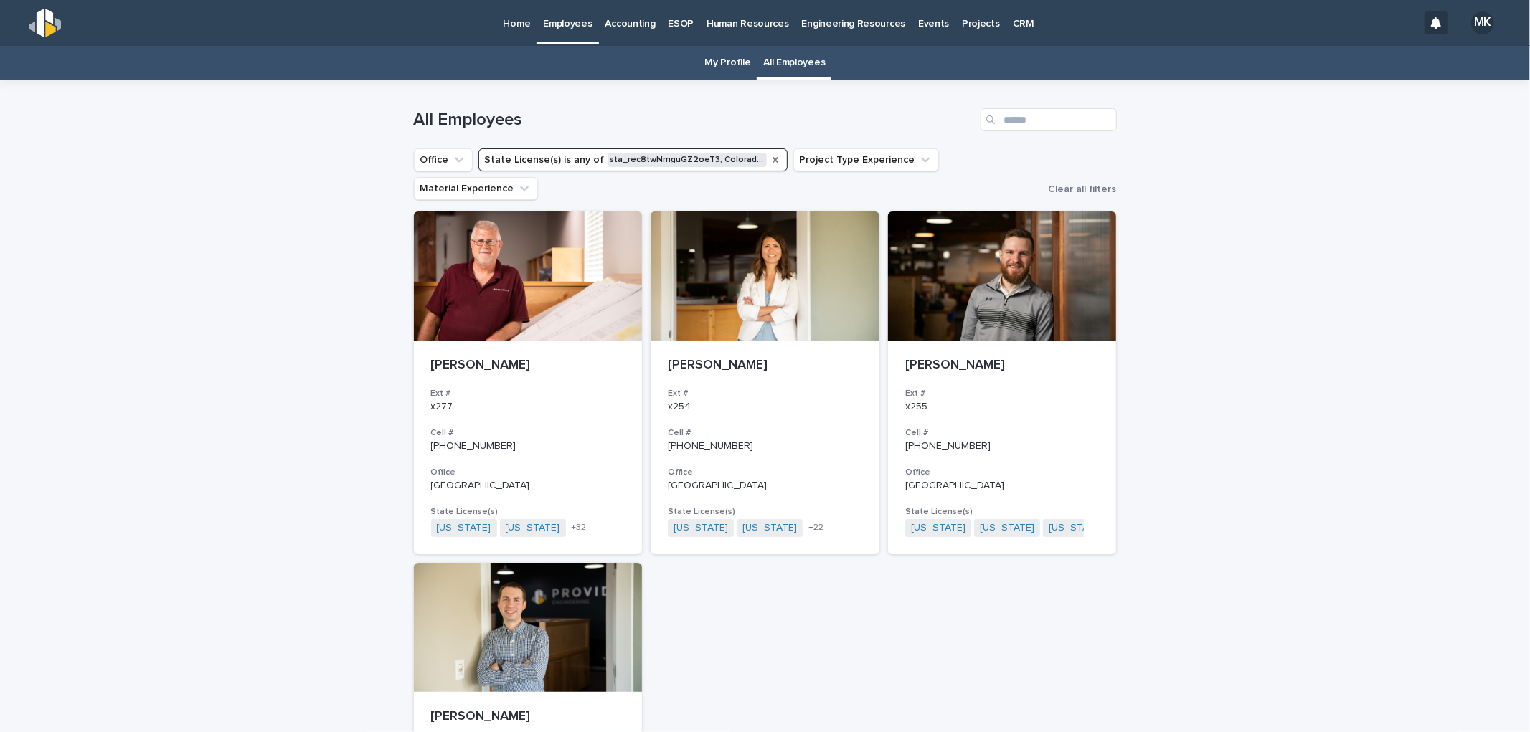
click at [770, 159] on icon "State License(s)" at bounding box center [775, 159] width 11 height 11
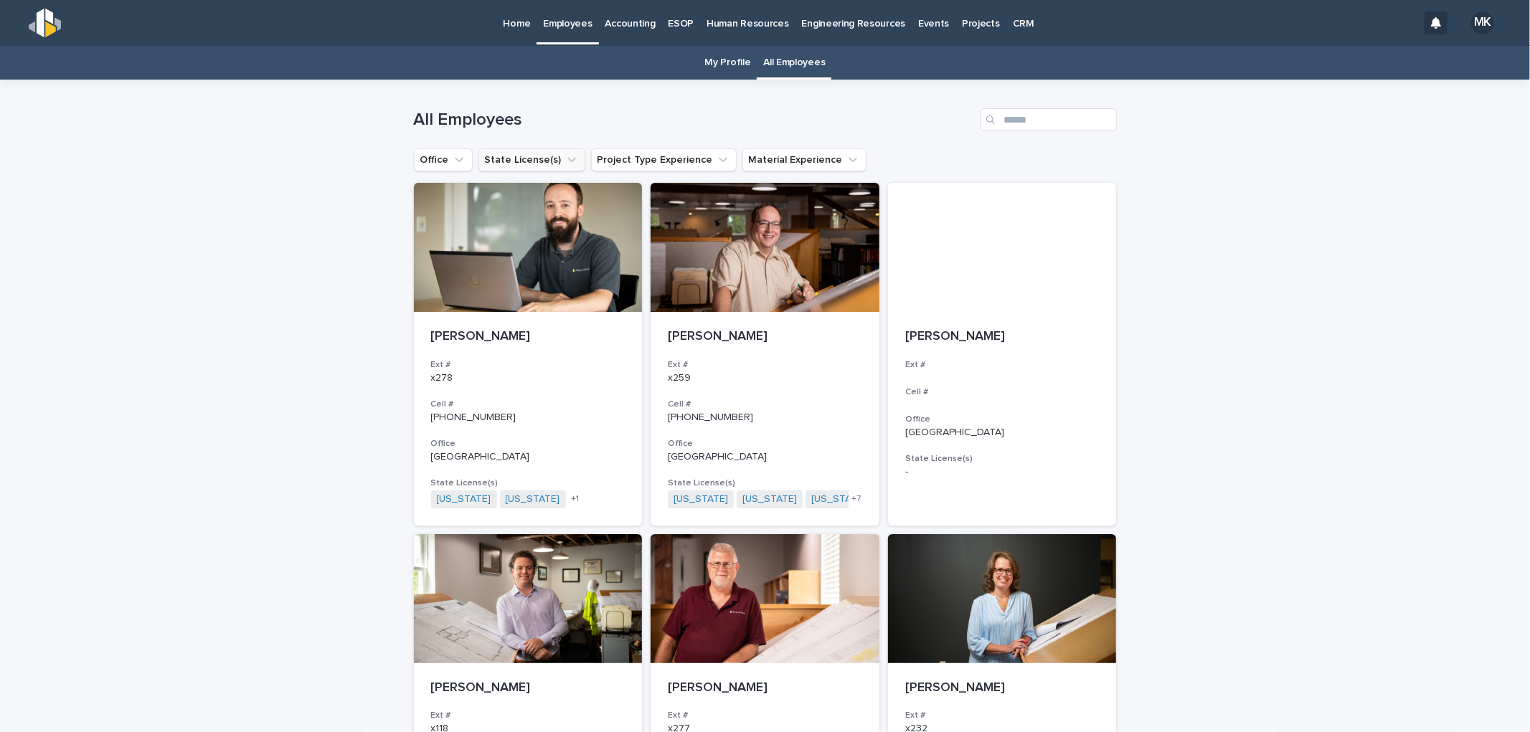
click at [507, 160] on button "State License(s)" at bounding box center [531, 159] width 107 height 23
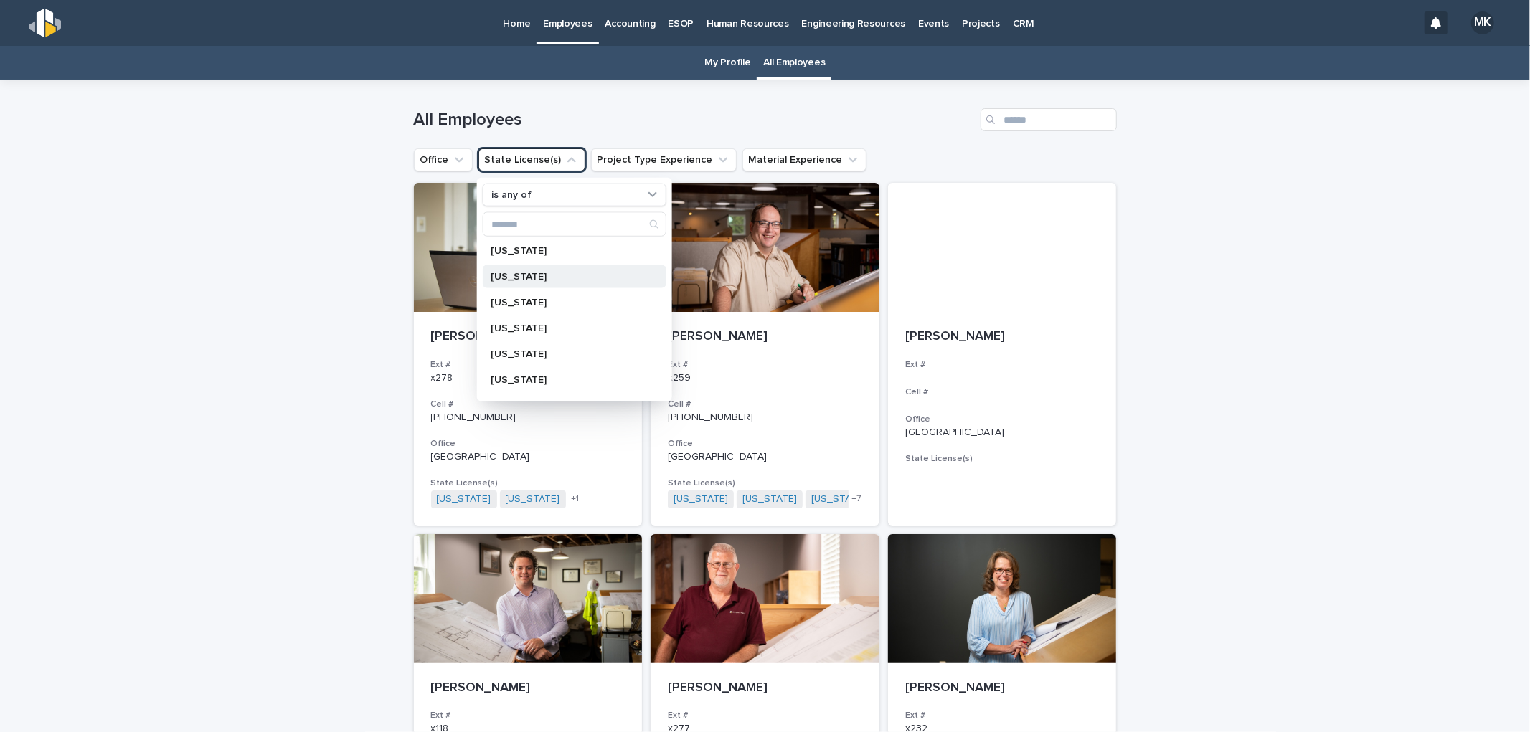
scroll to position [80, 0]
click at [521, 283] on div "[US_STATE]" at bounding box center [574, 276] width 184 height 23
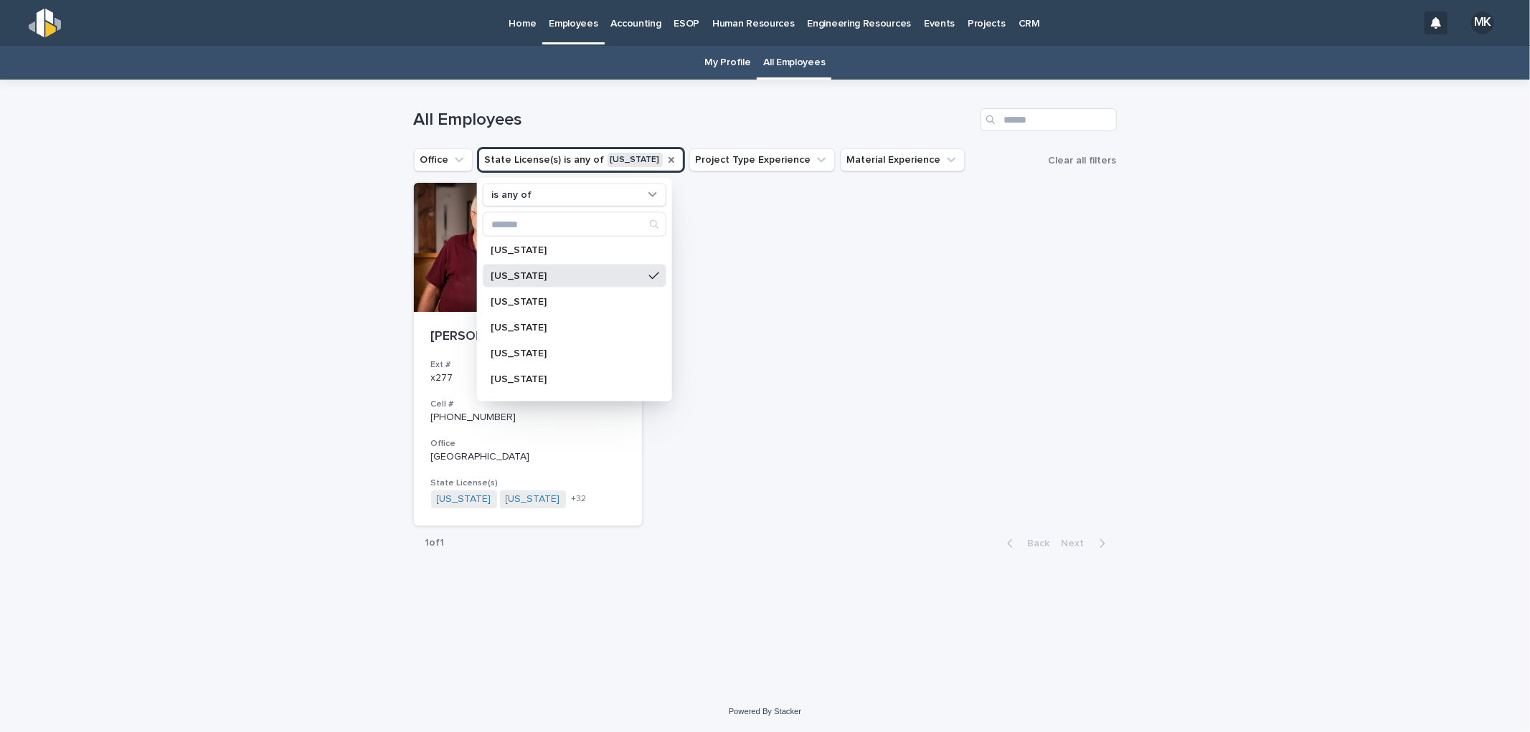
click at [517, 274] on p "[US_STATE]" at bounding box center [567, 276] width 152 height 10
click at [507, 298] on p "[US_STATE]" at bounding box center [567, 302] width 152 height 10
